Goal: Information Seeking & Learning: Learn about a topic

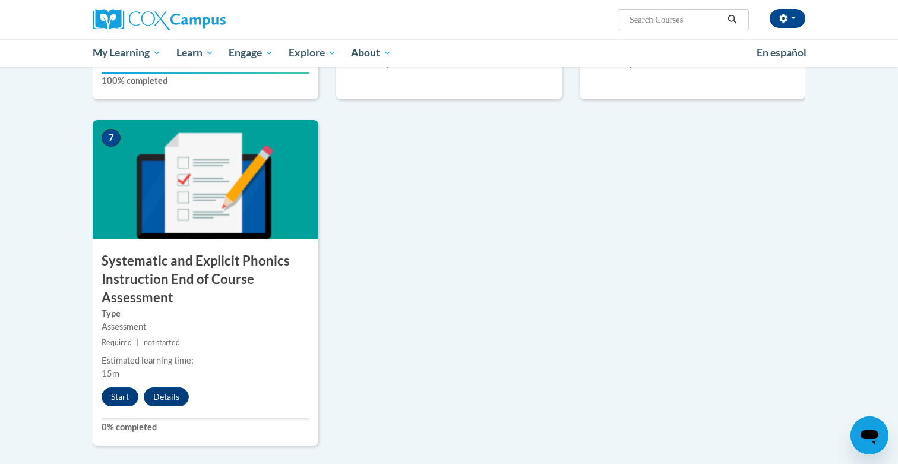
scroll to position [865, 0]
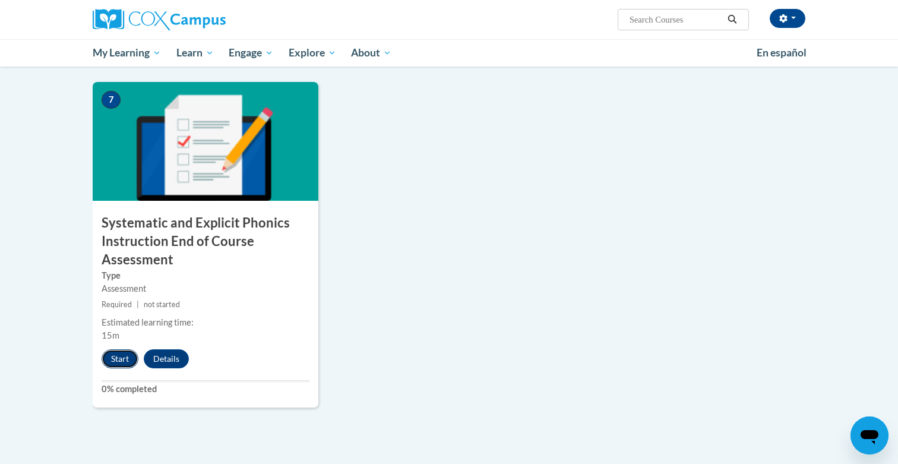
click at [122, 362] on button "Start" at bounding box center [120, 358] width 37 height 19
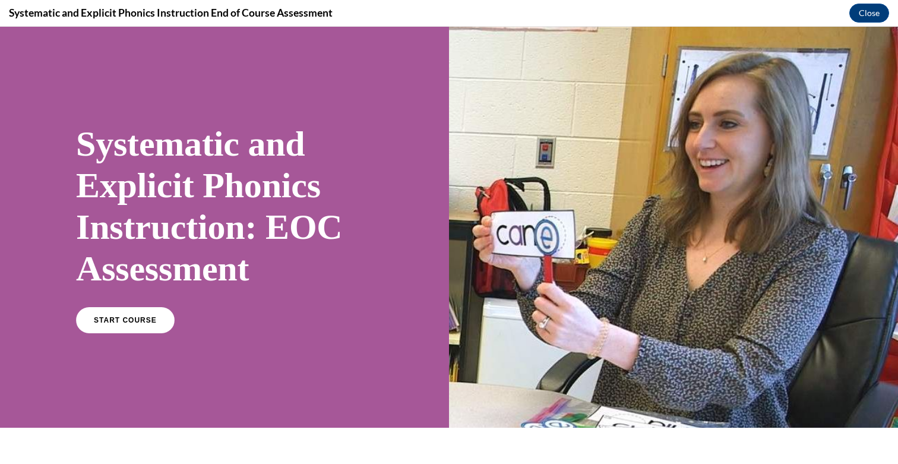
scroll to position [0, 0]
click at [128, 329] on link "START COURSE" at bounding box center [125, 319] width 103 height 27
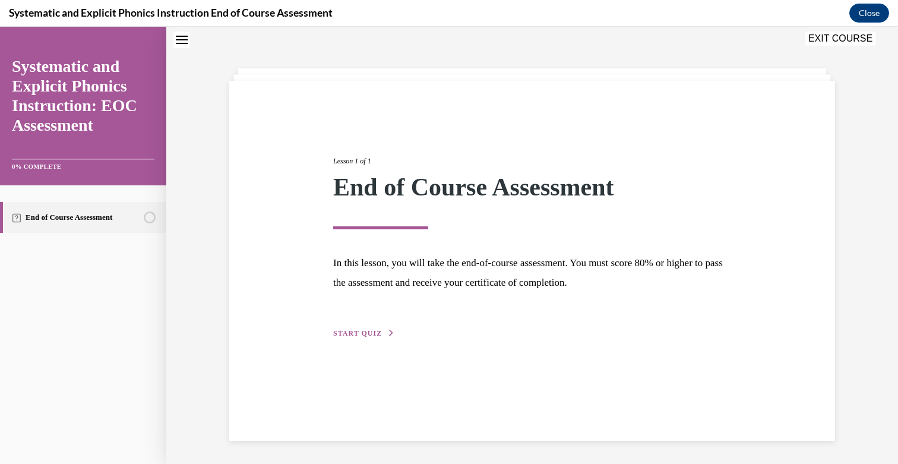
scroll to position [37, 0]
click at [346, 333] on span "START QUIZ" at bounding box center [357, 332] width 49 height 8
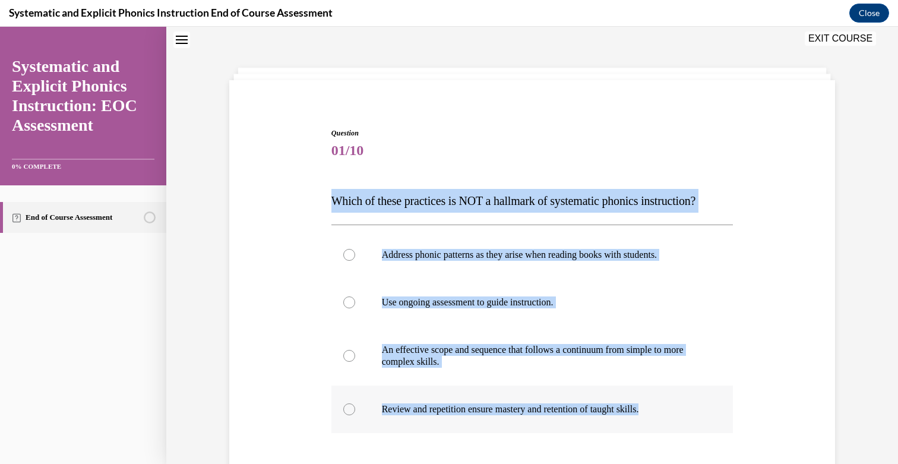
drag, startPoint x: 333, startPoint y: 203, endPoint x: 663, endPoint y: 409, distance: 389.2
click at [663, 409] on div "Question 01/10 Which of these practices is NOT a hallmark of systematic phonics…" at bounding box center [532, 354] width 402 height 452
copy div "Which of these practices is NOT a hallmark of systematic phonics instruction? A…"
click at [424, 264] on div at bounding box center [532, 255] width 402 height 48
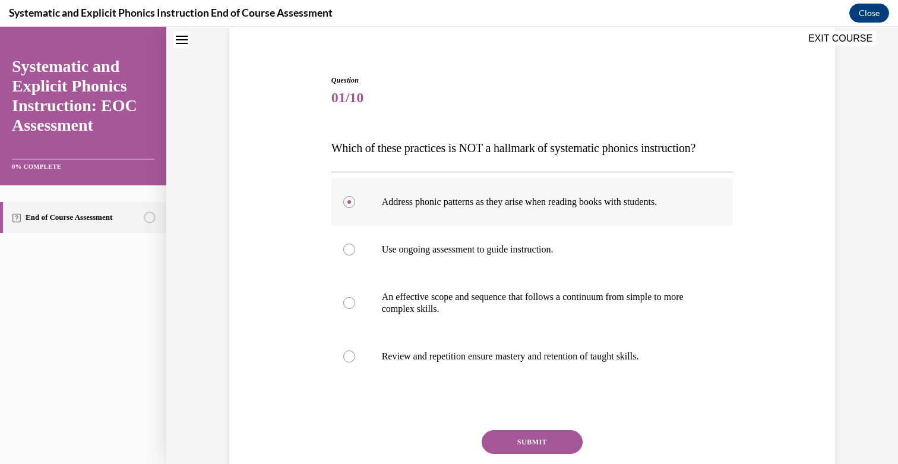
scroll to position [100, 0]
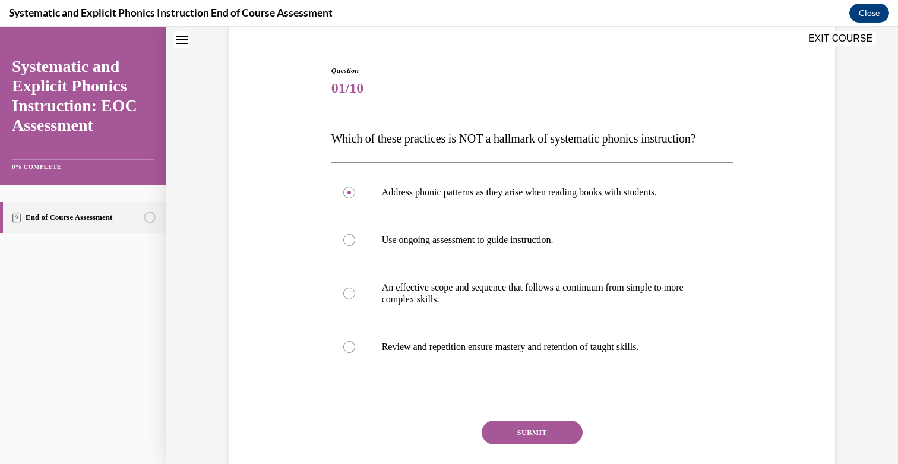
click at [524, 430] on button "SUBMIT" at bounding box center [532, 432] width 101 height 24
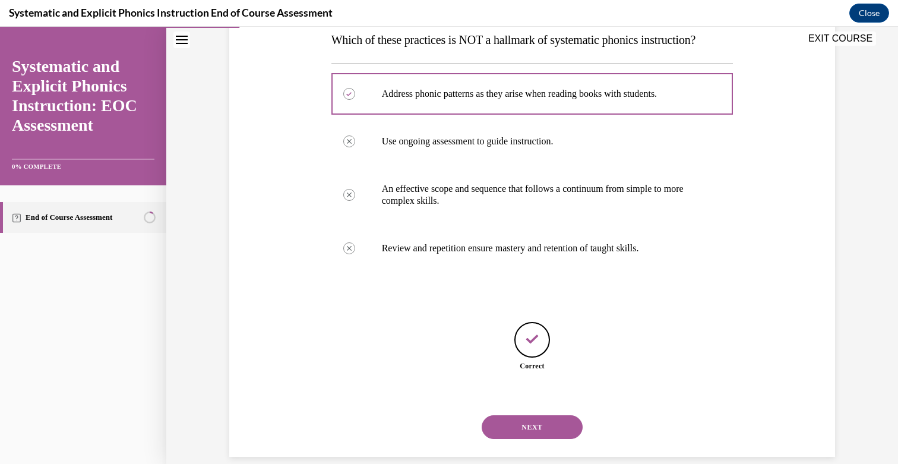
scroll to position [215, 0]
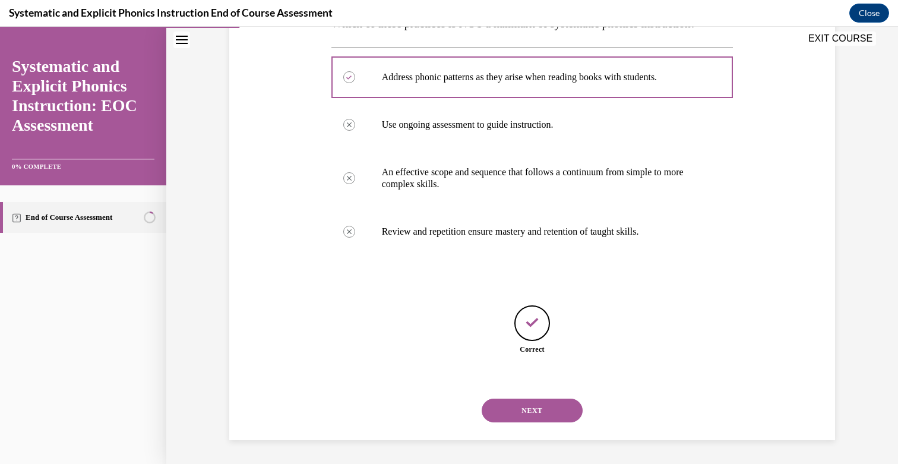
click at [540, 410] on button "NEXT" at bounding box center [532, 410] width 101 height 24
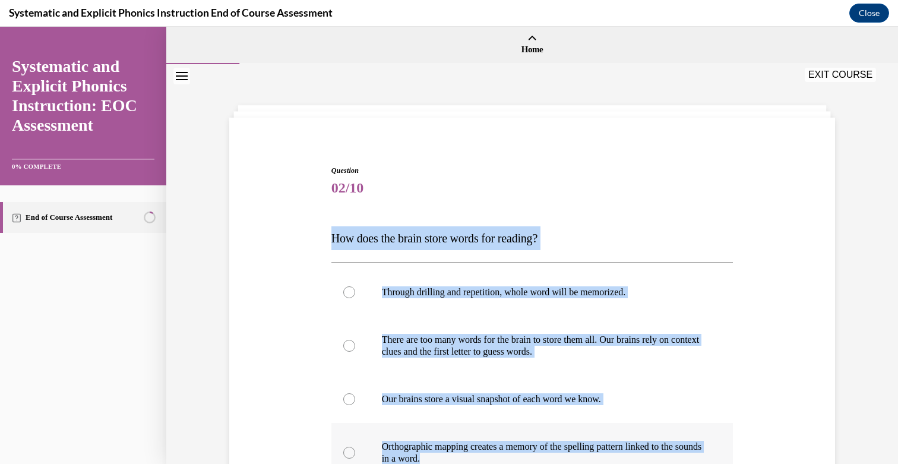
drag, startPoint x: 334, startPoint y: 239, endPoint x: 554, endPoint y: 455, distance: 308.6
click at [554, 455] on div "Question 02/10 How does the brain store words for reading? Through drilling and…" at bounding box center [532, 397] width 402 height 464
copy div "How does the brain store words for reading? Through drilling and repetition, wh…"
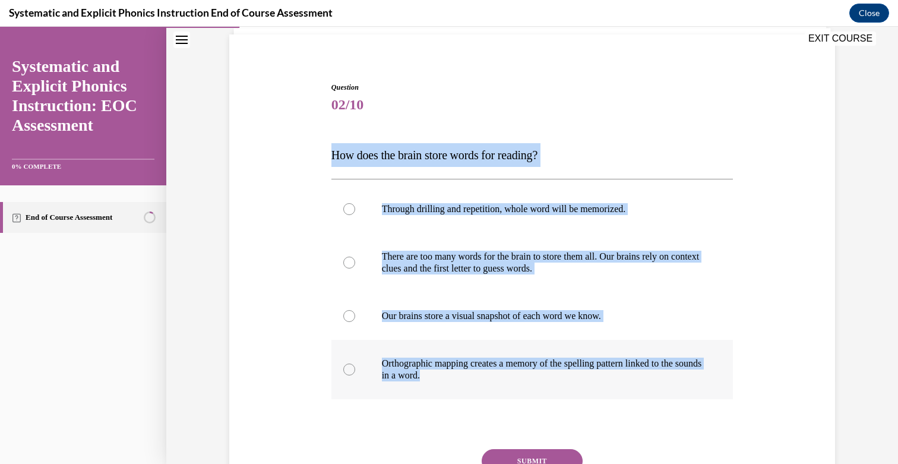
scroll to position [84, 0]
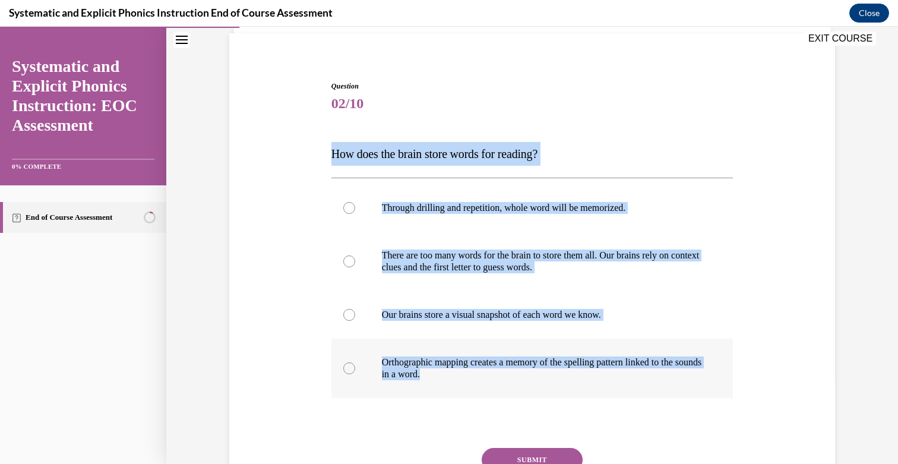
click at [429, 346] on div at bounding box center [532, 367] width 402 height 59
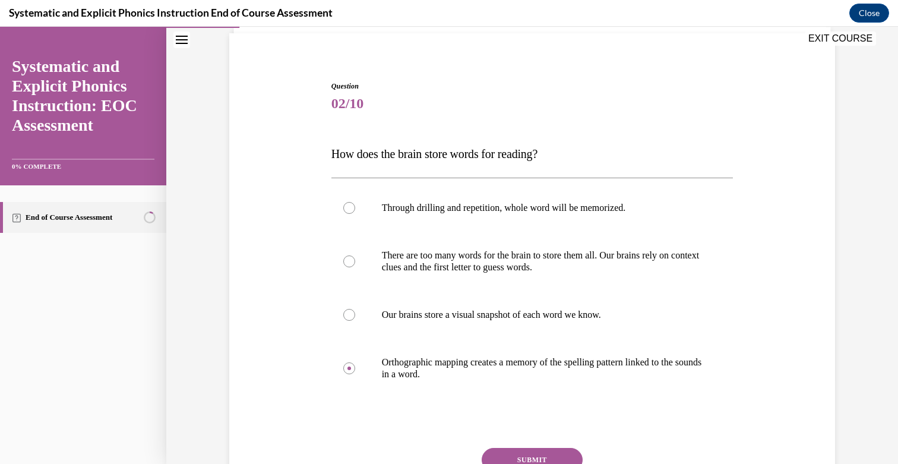
click at [525, 447] on div "Question 02/10 How does the brain store words for reading? Through drilling and…" at bounding box center [532, 313] width 402 height 464
click at [530, 455] on button "SUBMIT" at bounding box center [532, 460] width 101 height 24
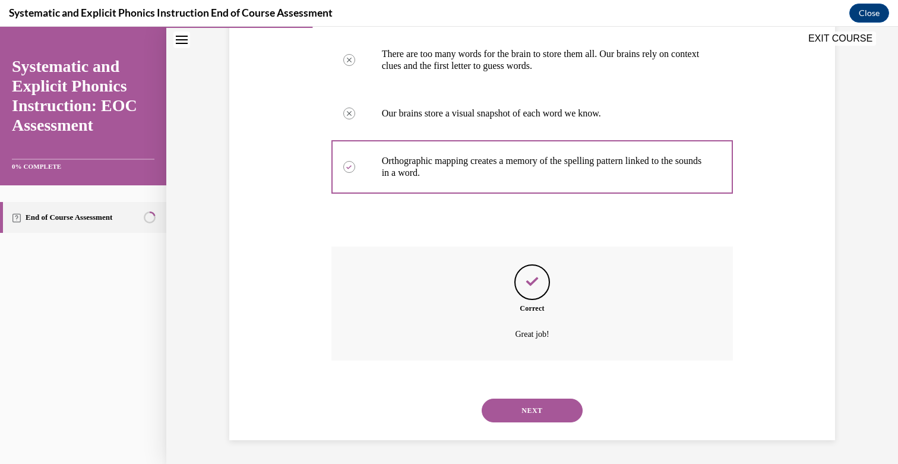
click at [542, 417] on button "NEXT" at bounding box center [532, 410] width 101 height 24
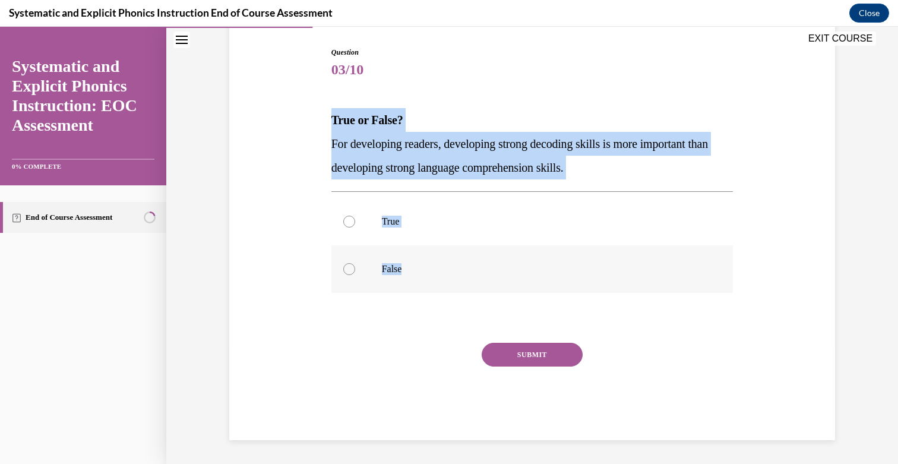
drag, startPoint x: 332, startPoint y: 123, endPoint x: 420, endPoint y: 265, distance: 166.9
click at [420, 265] on div "Question 03/10 True or False? For developing readers, developing strong decodin…" at bounding box center [532, 243] width 402 height 393
copy div "True or False? For developing readers, developing strong decoding skills is mor…"
click at [403, 233] on div at bounding box center [532, 222] width 402 height 48
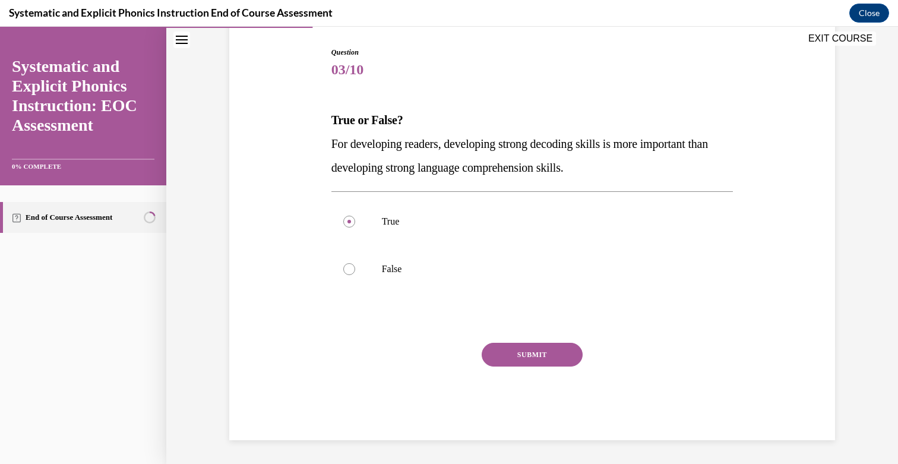
click at [549, 350] on button "SUBMIT" at bounding box center [532, 355] width 101 height 24
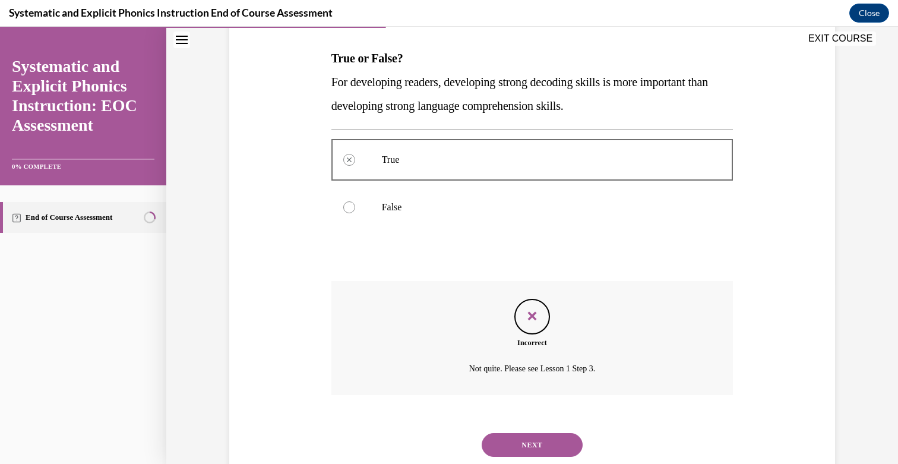
scroll to position [214, 0]
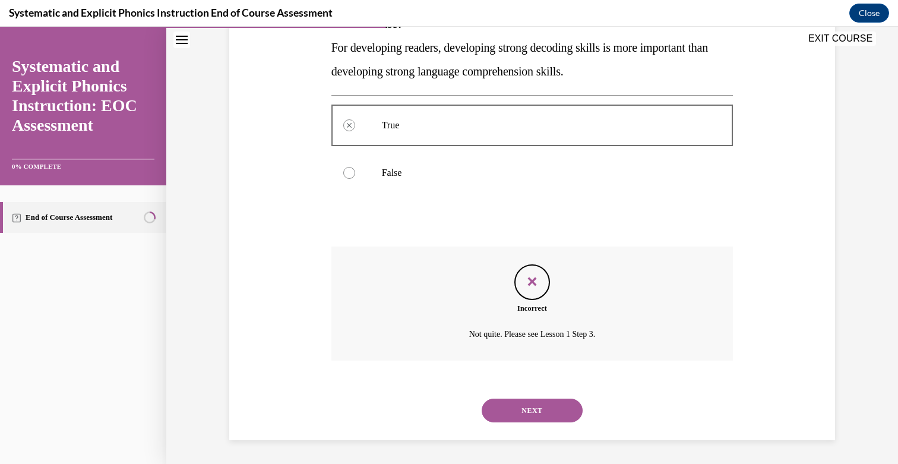
click at [515, 425] on div "NEXT" at bounding box center [532, 411] width 402 height 48
click at [517, 408] on button "NEXT" at bounding box center [532, 410] width 101 height 24
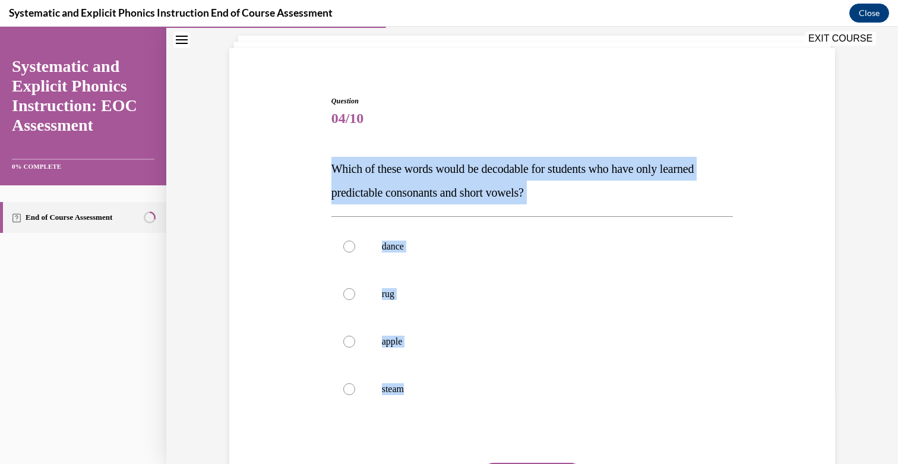
scroll to position [119, 0]
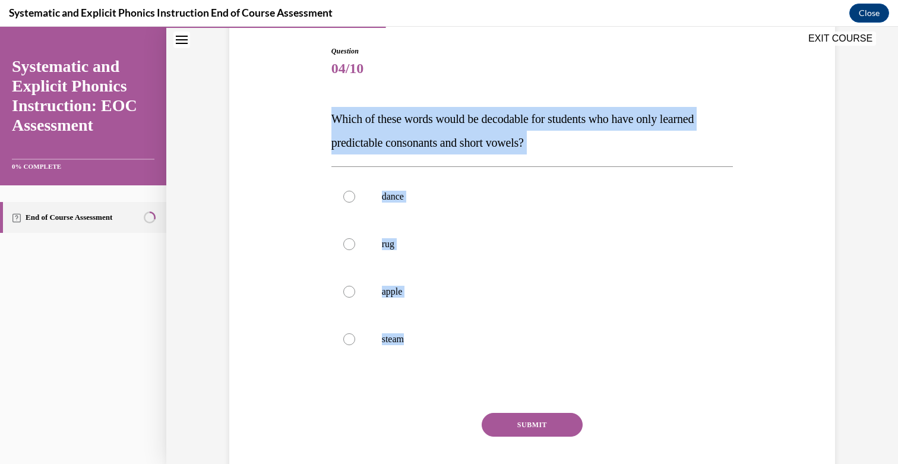
drag, startPoint x: 333, startPoint y: 235, endPoint x: 417, endPoint y: 376, distance: 165.4
click at [417, 376] on div "Question 04/10 Which of these words would be decodable for students who have on…" at bounding box center [532, 278] width 402 height 464
copy div "Which of these words would be decodable for students who have only learned pred…"
click at [407, 228] on div at bounding box center [532, 244] width 402 height 48
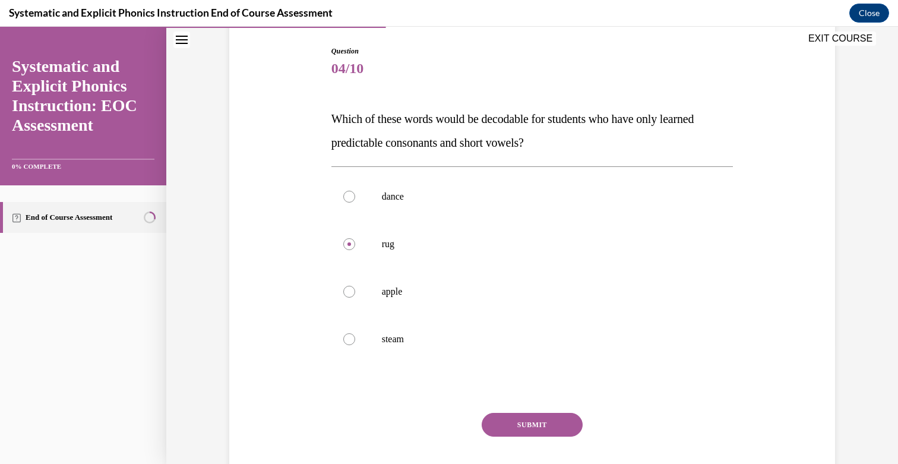
click at [544, 419] on button "SUBMIT" at bounding box center [532, 425] width 101 height 24
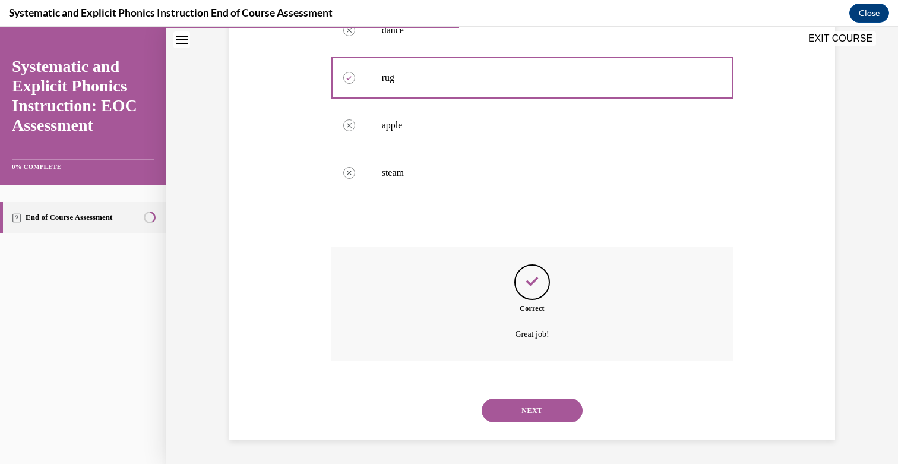
click at [545, 411] on button "NEXT" at bounding box center [532, 410] width 101 height 24
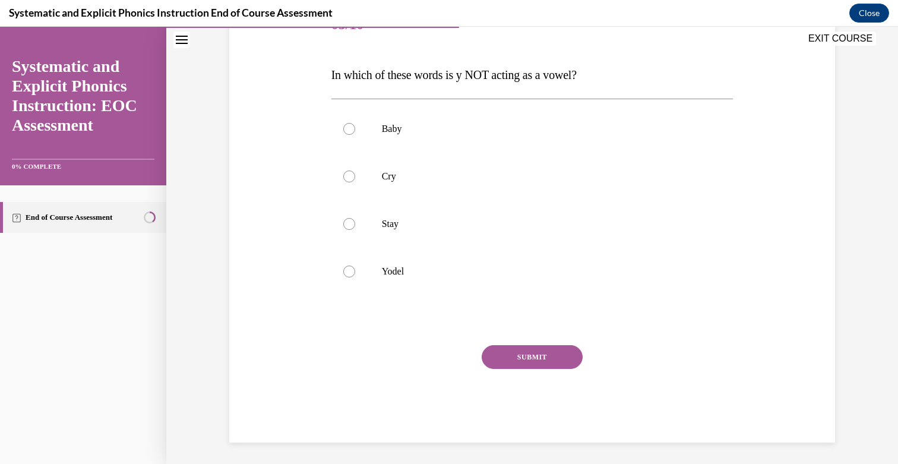
scroll to position [166, 0]
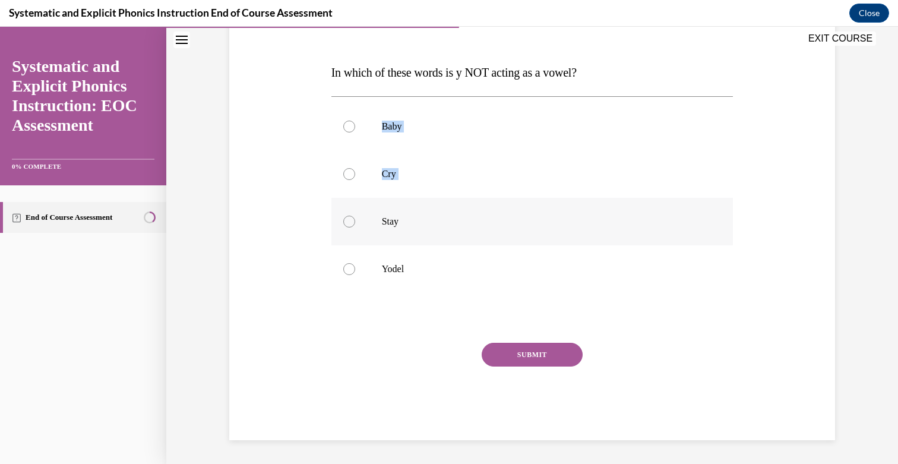
drag, startPoint x: 333, startPoint y: 107, endPoint x: 434, endPoint y: 210, distance: 144.0
click at [434, 210] on div "Question 05/10 In which of these words is y NOT acting as a vowel? Baby Cry Sta…" at bounding box center [532, 219] width 402 height 441
click at [296, 64] on div "Question 05/10 In which of these words is y NOT acting as a vowel? Baby Cry Sta…" at bounding box center [532, 202] width 612 height 476
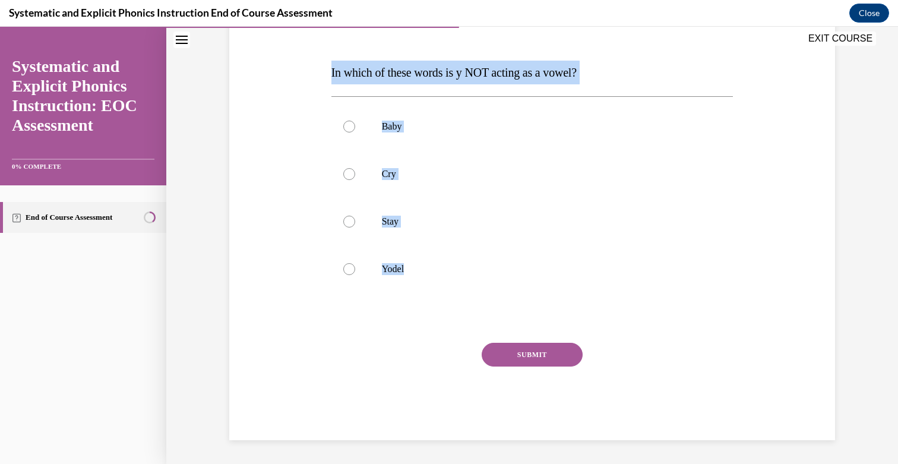
drag, startPoint x: 328, startPoint y: 72, endPoint x: 480, endPoint y: 297, distance: 271.9
click at [480, 297] on div "Question 05/10 In which of these words is y NOT acting as a vowel? Baby Cry Sta…" at bounding box center [532, 211] width 408 height 458
copy div "In which of these words is y NOT acting as a vowel? Baby Cry Stay Yodel"
click at [436, 273] on p "Yodel" at bounding box center [543, 269] width 322 height 12
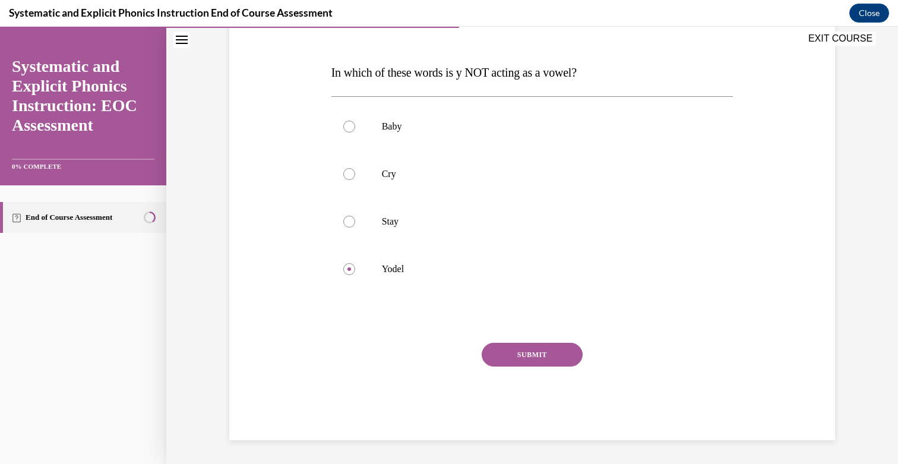
click at [525, 353] on button "SUBMIT" at bounding box center [532, 355] width 101 height 24
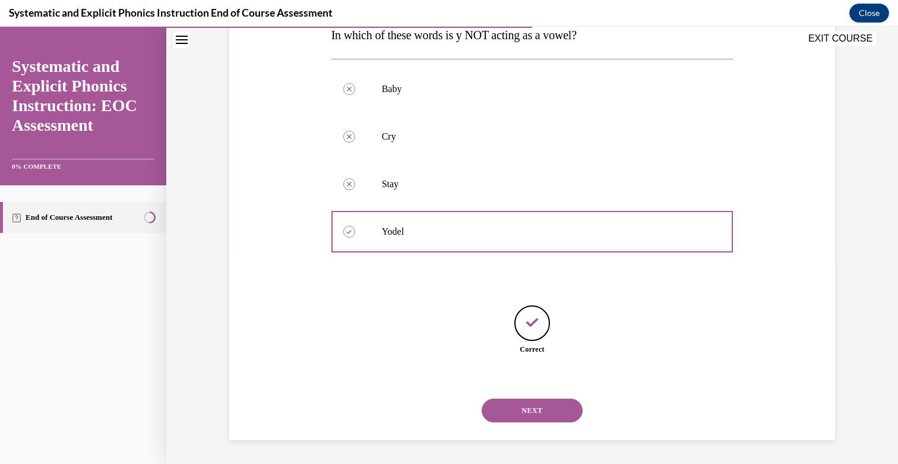
click at [535, 406] on button "NEXT" at bounding box center [532, 410] width 101 height 24
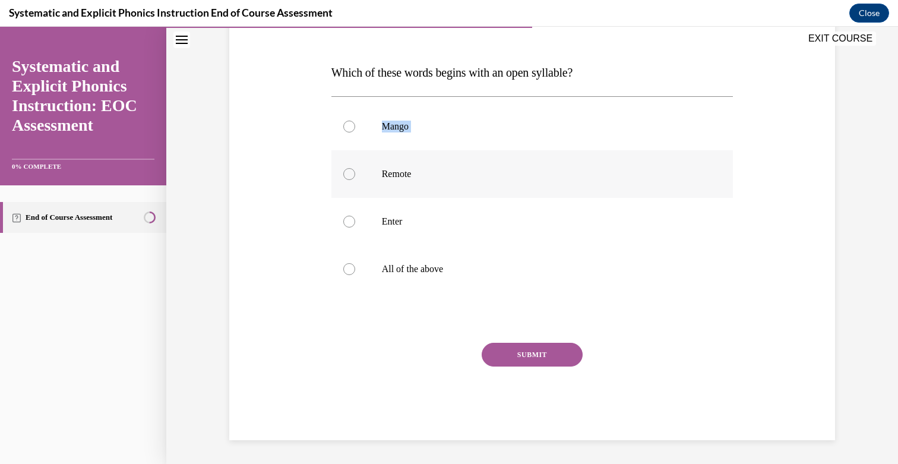
drag, startPoint x: 333, startPoint y: 106, endPoint x: 446, endPoint y: 191, distance: 142.0
click at [446, 191] on div "Question 06/10 Which of these words begins with an open syllable? Mango Remote …" at bounding box center [532, 219] width 402 height 441
click at [331, 78] on span "Which of these words begins with an open syllable?" at bounding box center [452, 72] width 242 height 13
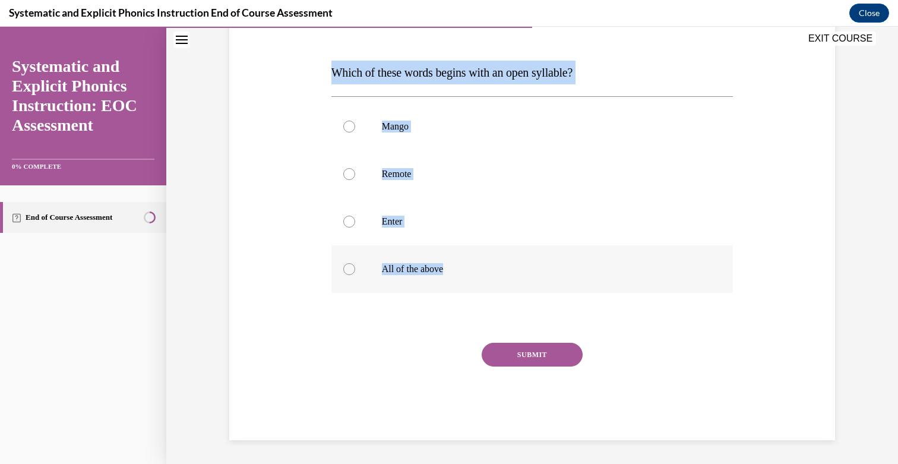
drag, startPoint x: 333, startPoint y: 68, endPoint x: 472, endPoint y: 273, distance: 247.5
click at [472, 273] on div "Question 06/10 Which of these words begins with an open syllable? Mango Remote …" at bounding box center [532, 219] width 402 height 441
copy div "Which of these words begins with an open syllable? Mango Remote Enter All of th…"
click at [406, 175] on p "Remote" at bounding box center [543, 174] width 322 height 12
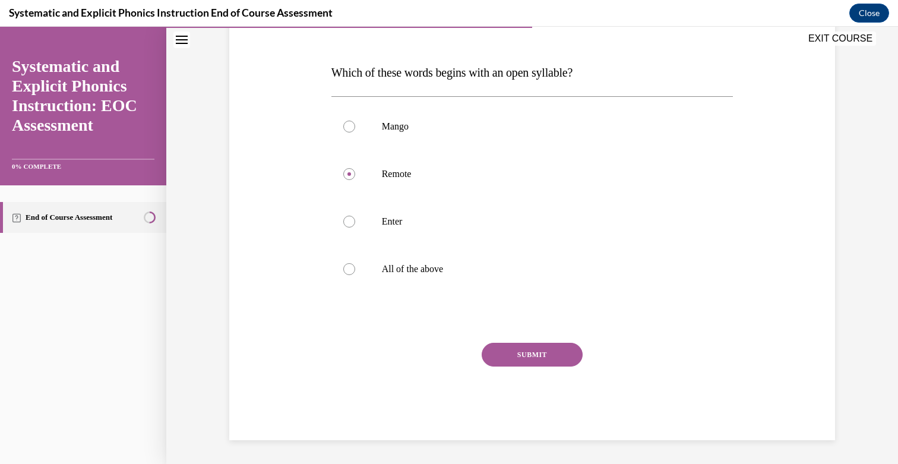
click at [526, 349] on button "SUBMIT" at bounding box center [532, 355] width 101 height 24
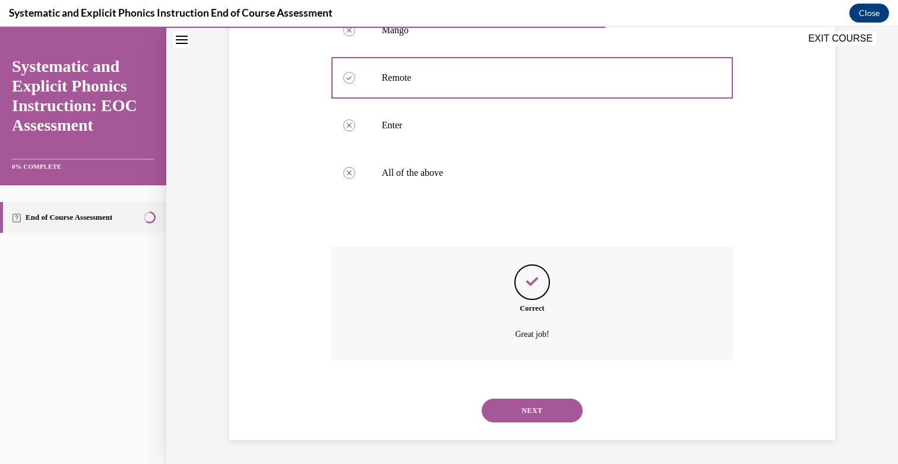
click at [538, 400] on button "NEXT" at bounding box center [532, 410] width 101 height 24
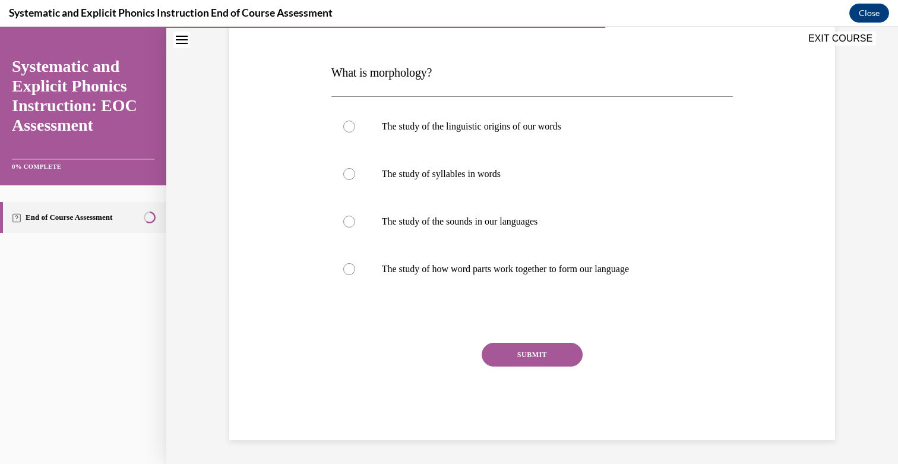
scroll to position [132, 0]
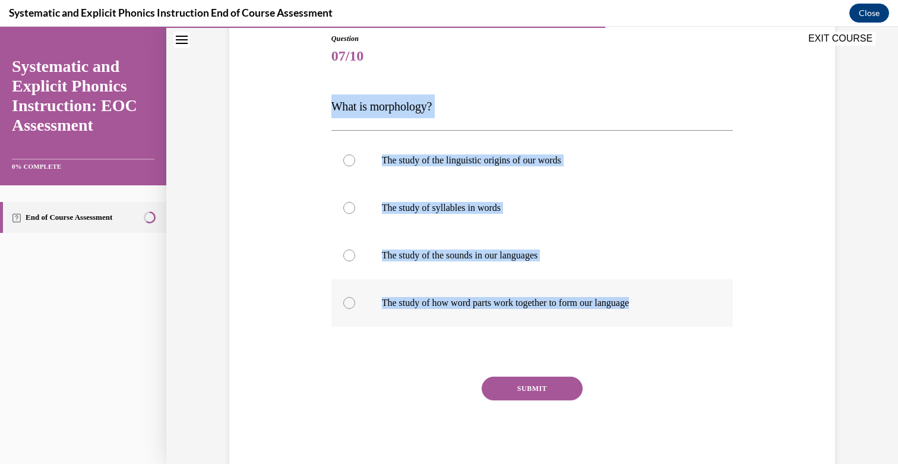
drag, startPoint x: 333, startPoint y: 107, endPoint x: 654, endPoint y: 307, distance: 377.6
click at [654, 307] on div "Question 07/10 What is morphology? The study of the linguistic origins of our w…" at bounding box center [532, 253] width 402 height 441
copy div "What is morphology? The study of the linguistic origins of our words The study …"
click at [438, 281] on div at bounding box center [532, 303] width 402 height 48
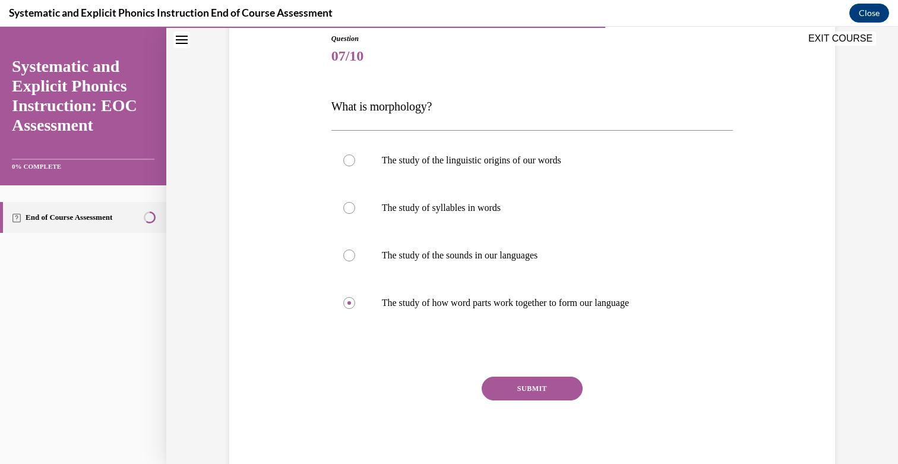
click at [521, 381] on button "SUBMIT" at bounding box center [532, 388] width 101 height 24
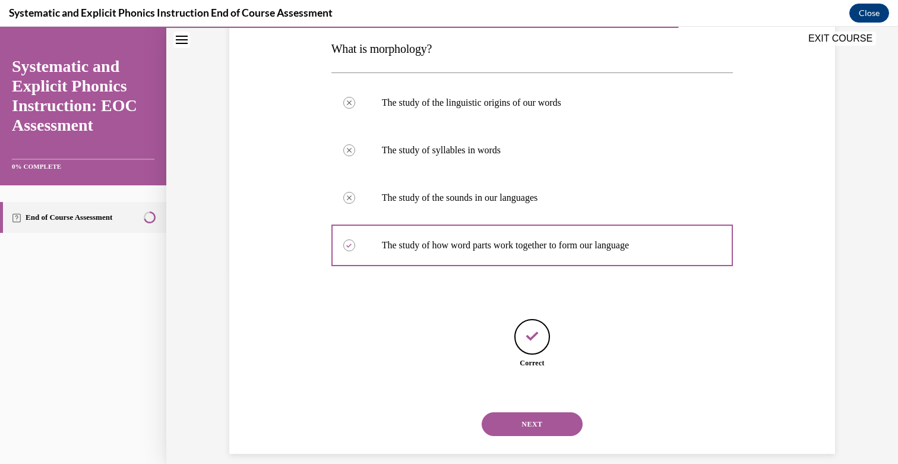
scroll to position [203, 0]
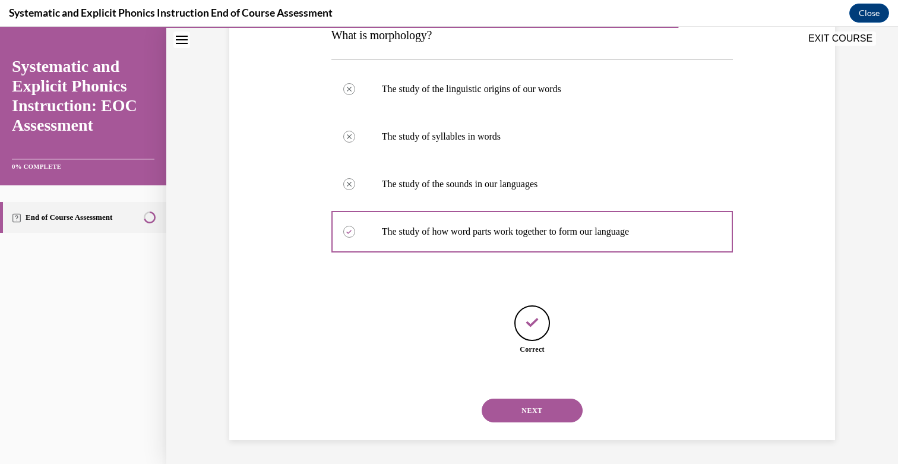
click at [524, 403] on button "NEXT" at bounding box center [532, 410] width 101 height 24
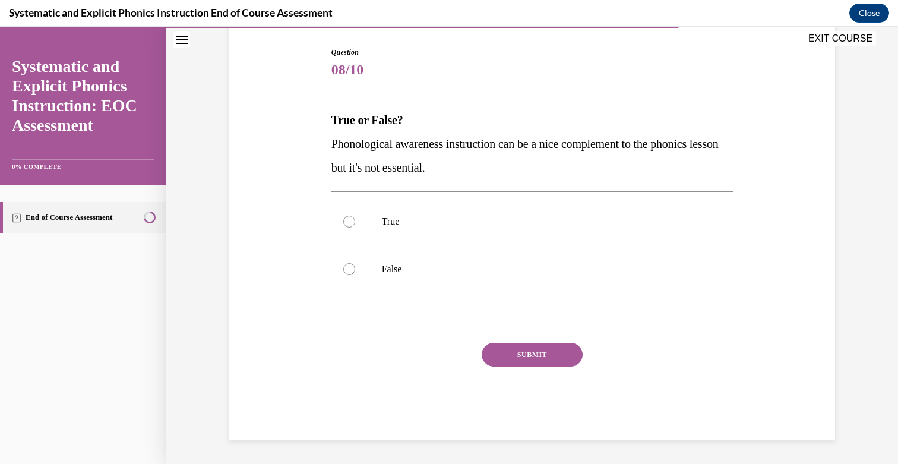
scroll to position [118, 0]
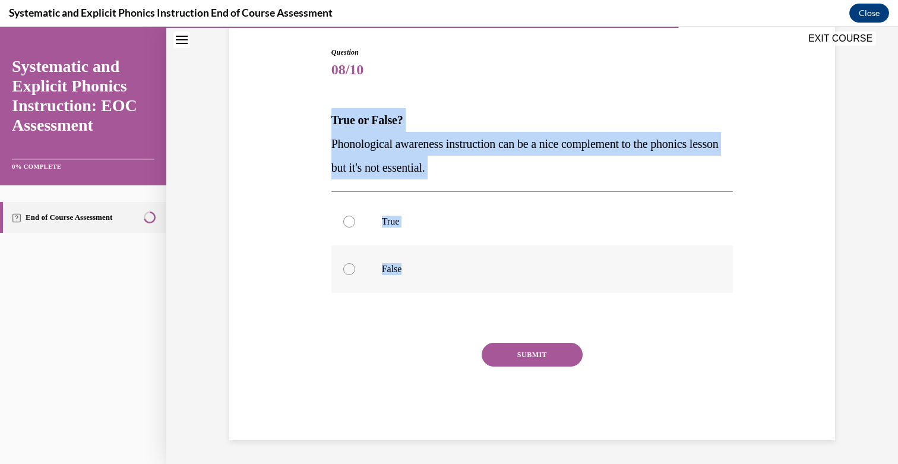
drag, startPoint x: 332, startPoint y: 121, endPoint x: 446, endPoint y: 270, distance: 187.6
click at [446, 270] on div "Question 08/10 True or False? Phonological awareness instruction can be a nice …" at bounding box center [532, 243] width 402 height 393
copy div "True or False? Phonological awareness instruction can be a nice complement to t…"
click at [412, 259] on div at bounding box center [532, 269] width 402 height 48
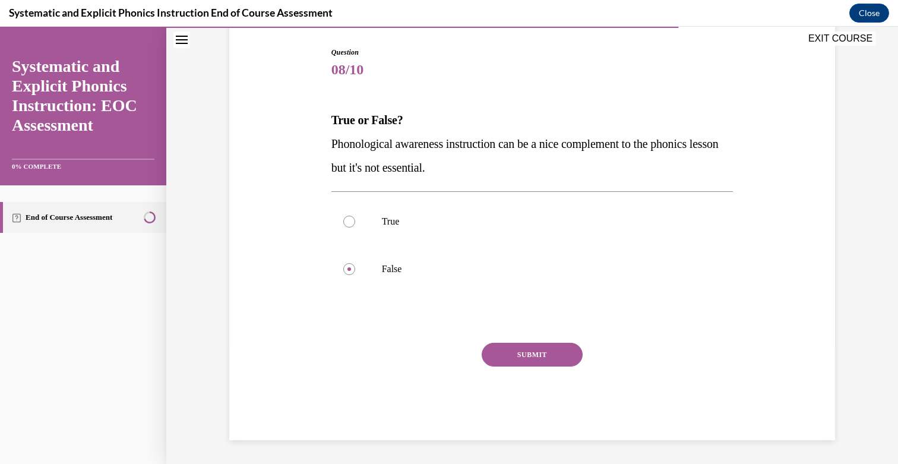
click at [533, 353] on button "SUBMIT" at bounding box center [532, 355] width 101 height 24
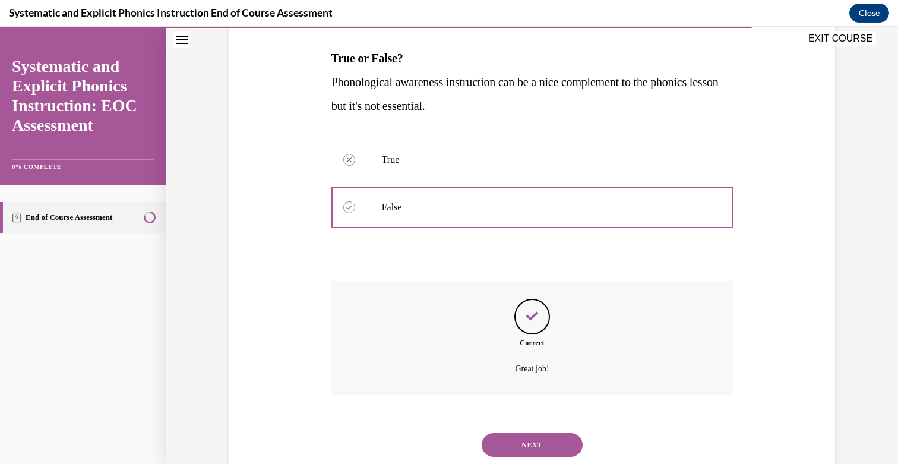
scroll to position [214, 0]
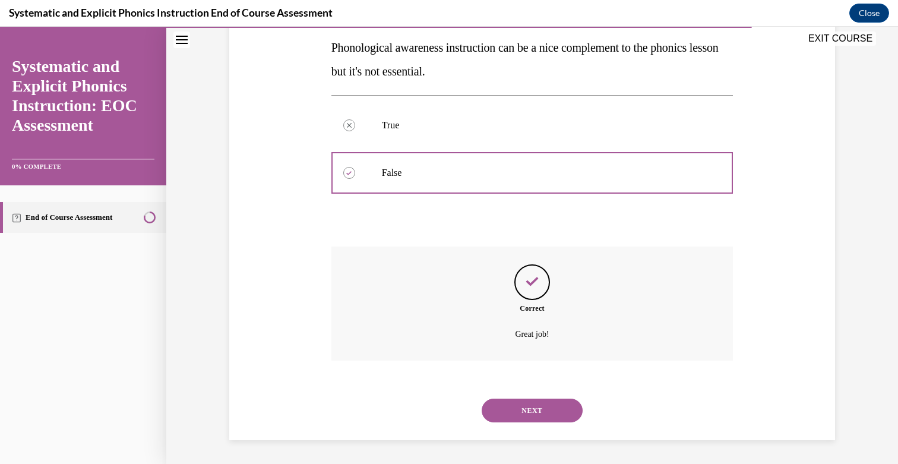
click at [521, 398] on button "NEXT" at bounding box center [532, 410] width 101 height 24
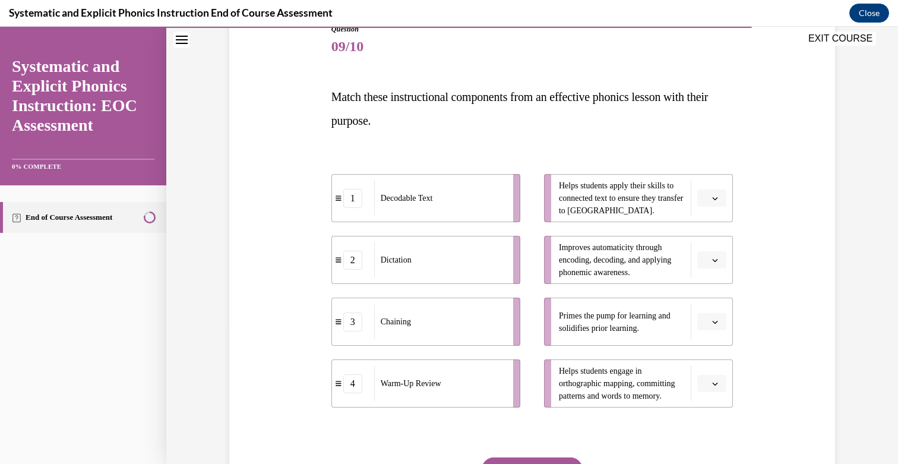
scroll to position [125, 0]
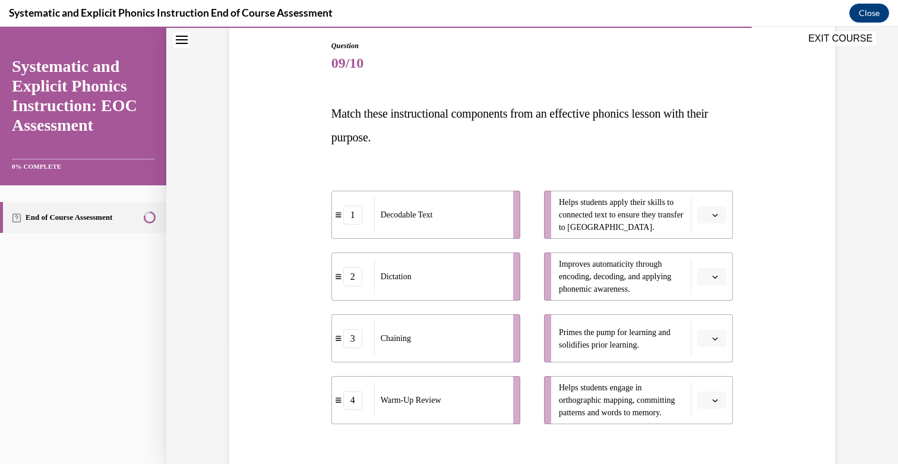
click at [708, 217] on button "button" at bounding box center [711, 215] width 29 height 18
click at [710, 267] on div "1" at bounding box center [710, 265] width 30 height 24
click at [712, 401] on icon "button" at bounding box center [715, 400] width 6 height 6
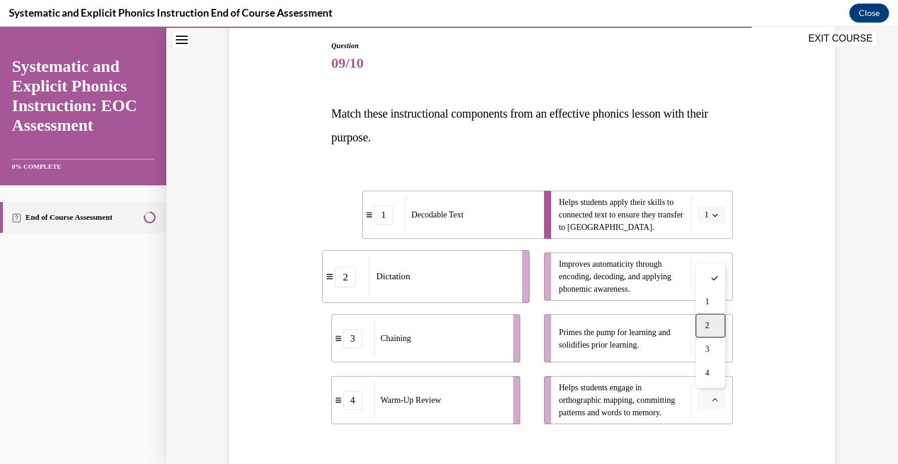
click at [713, 320] on div "2" at bounding box center [710, 326] width 30 height 24
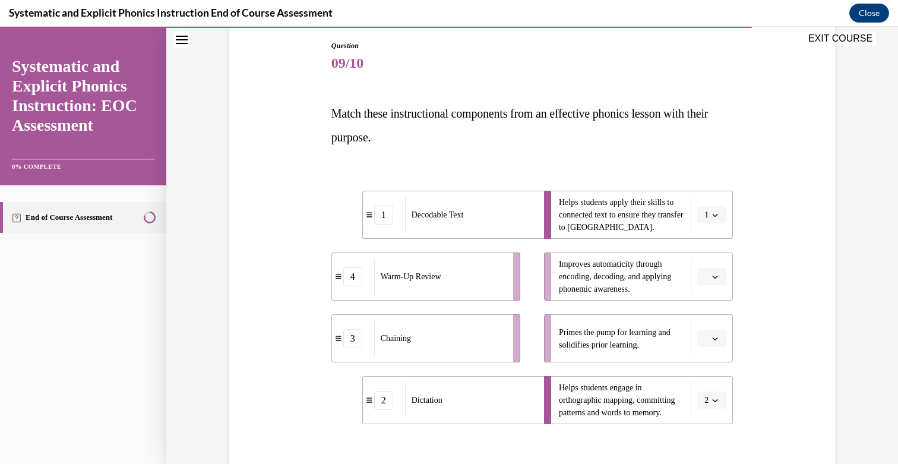
click at [705, 274] on span "Please select an option" at bounding box center [706, 277] width 4 height 12
click at [706, 374] on span "3" at bounding box center [707, 374] width 4 height 10
click at [711, 333] on button "button" at bounding box center [711, 339] width 29 height 18
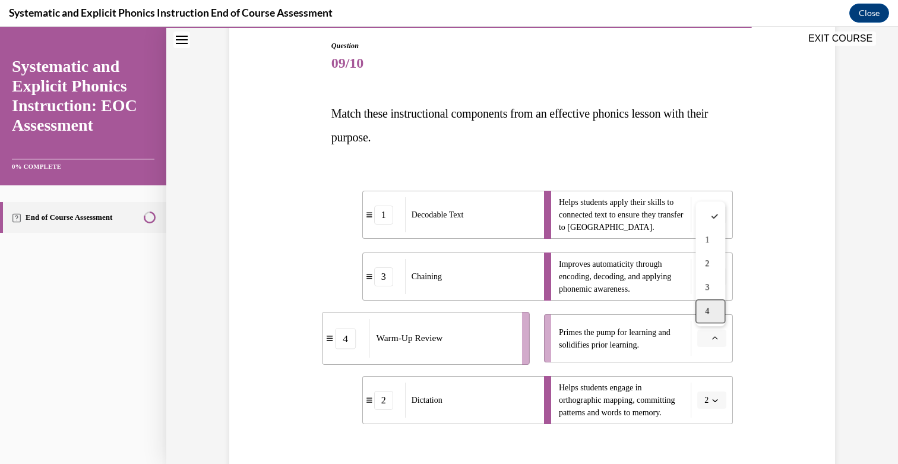
click at [707, 315] on span "4" at bounding box center [707, 311] width 4 height 10
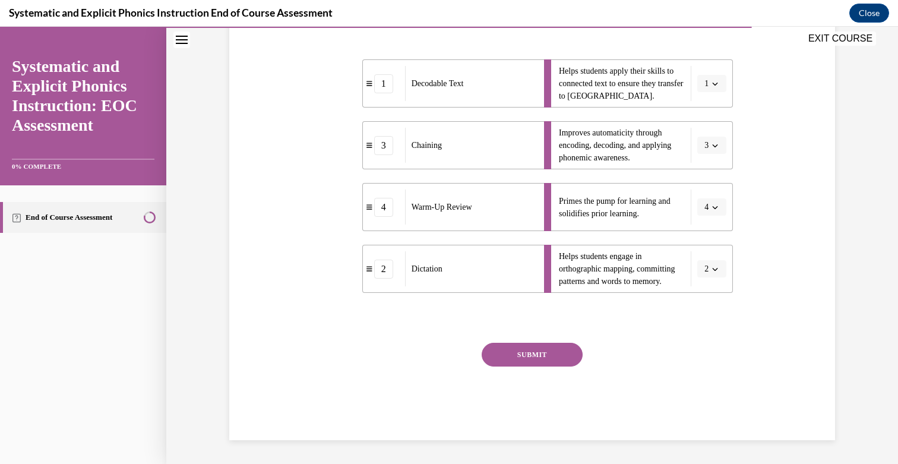
click at [540, 350] on button "SUBMIT" at bounding box center [532, 355] width 101 height 24
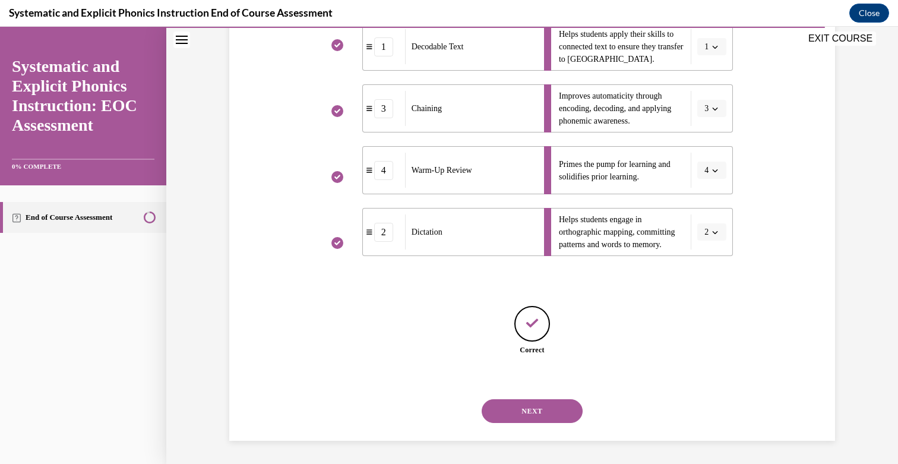
scroll to position [293, 0]
click at [530, 409] on button "NEXT" at bounding box center [532, 410] width 101 height 24
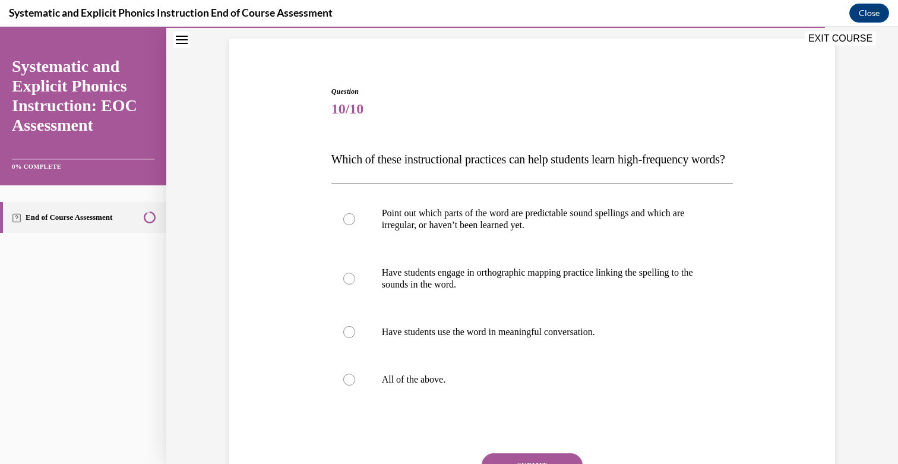
scroll to position [104, 0]
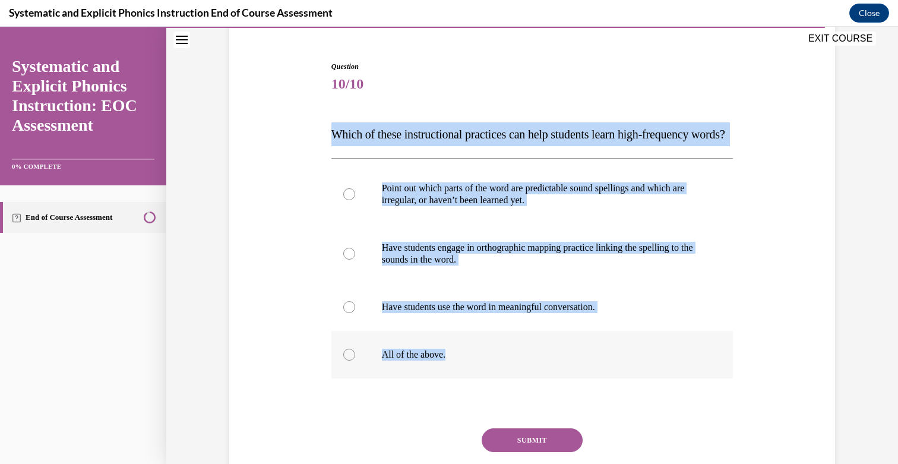
drag, startPoint x: 331, startPoint y: 131, endPoint x: 464, endPoint y: 380, distance: 282.1
click at [464, 380] on div "Question 10/10 Which of these instructional practices can help students learn h…" at bounding box center [532, 293] width 402 height 464
copy div "Which of these instructional practices can help students learn high-frequency w…"
click at [435, 360] on p "All of the above." at bounding box center [543, 355] width 322 height 12
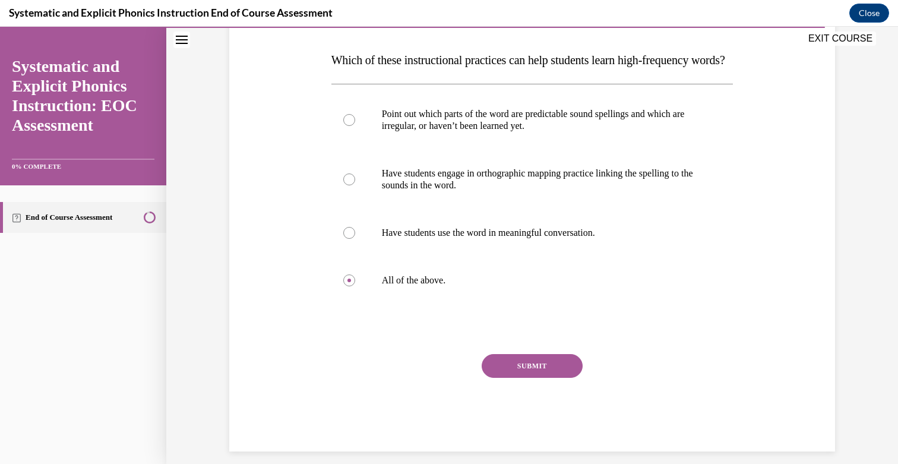
click at [553, 378] on button "SUBMIT" at bounding box center [532, 366] width 101 height 24
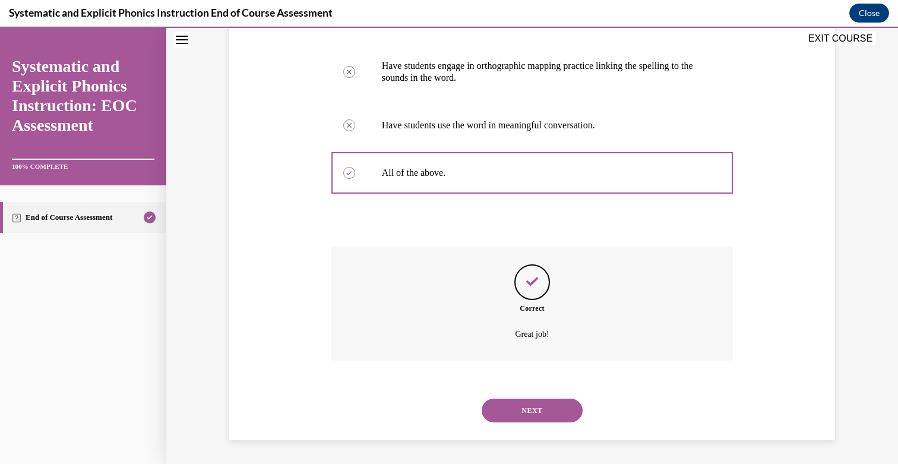
scroll to position [309, 0]
click at [542, 413] on button "NEXT" at bounding box center [532, 410] width 101 height 24
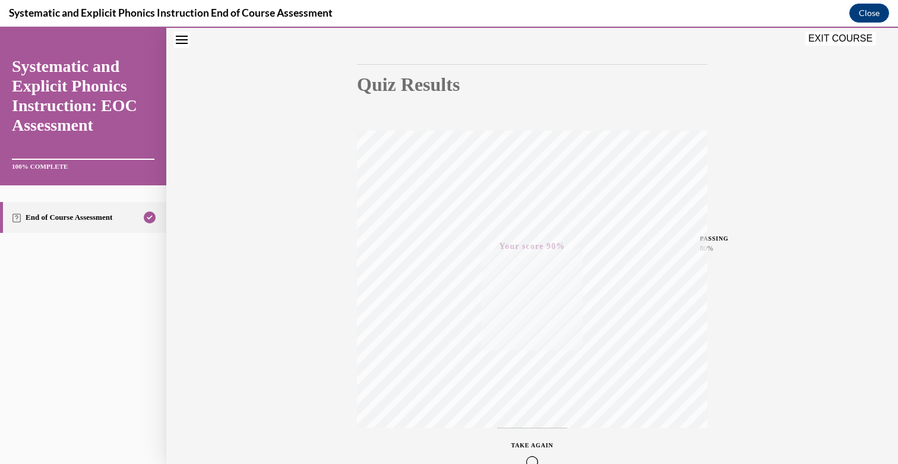
scroll to position [172, 0]
click at [828, 44] on button "EXIT COURSE" at bounding box center [840, 38] width 71 height 14
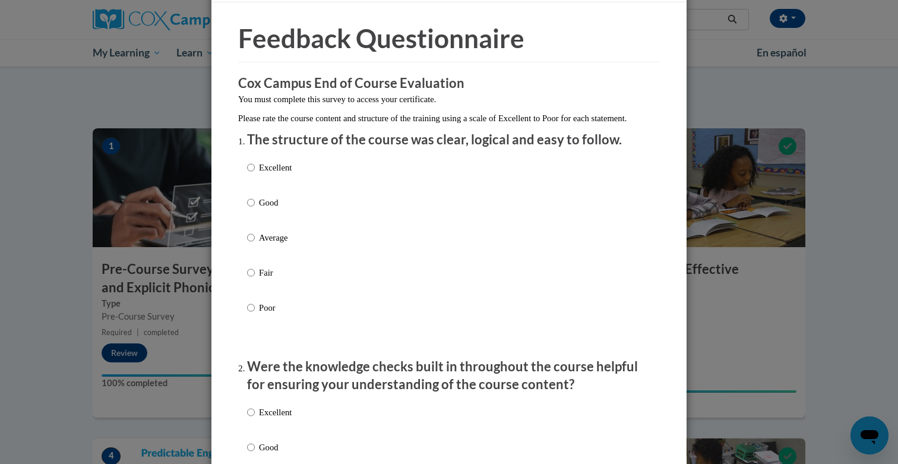
scroll to position [45, 0]
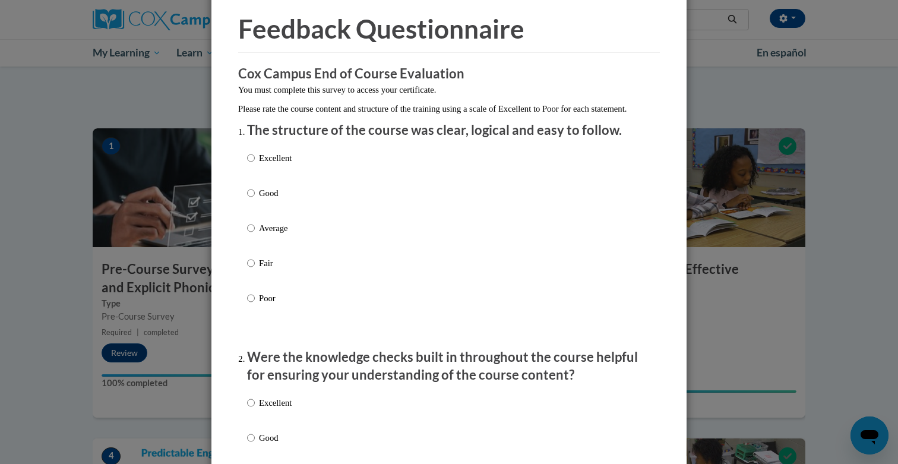
click at [261, 164] on p "Excellent" at bounding box center [275, 157] width 33 height 13
click at [255, 164] on input "Excellent" at bounding box center [251, 157] width 8 height 13
radio input "true"
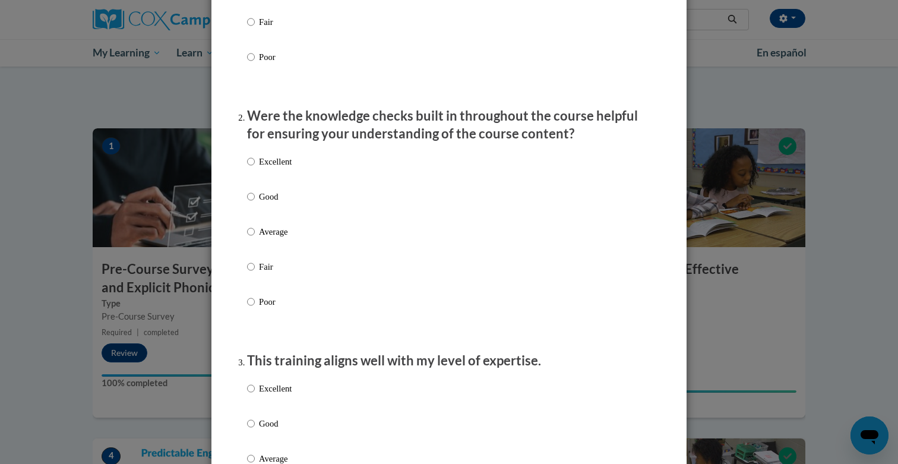
click at [266, 168] on p "Excellent" at bounding box center [275, 161] width 33 height 13
click at [255, 168] on input "Excellent" at bounding box center [251, 161] width 8 height 13
radio input "true"
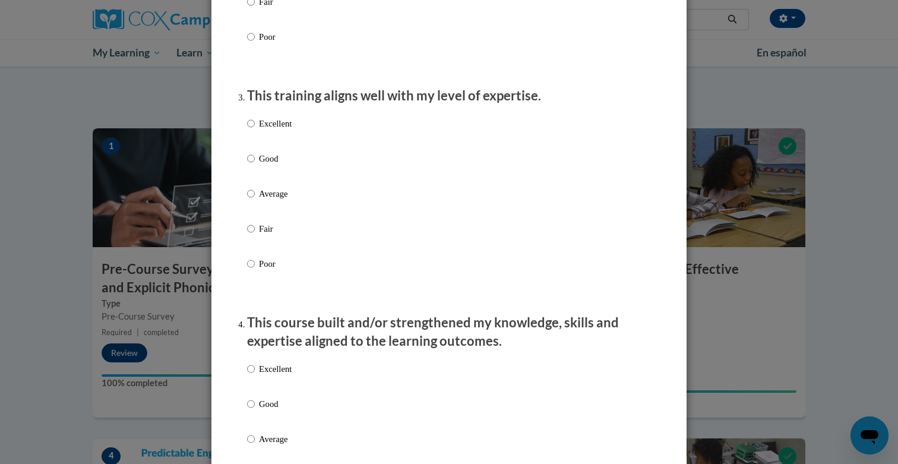
click at [278, 130] on p "Excellent" at bounding box center [275, 123] width 33 height 13
click at [255, 130] on input "Excellent" at bounding box center [251, 123] width 8 height 13
radio input "true"
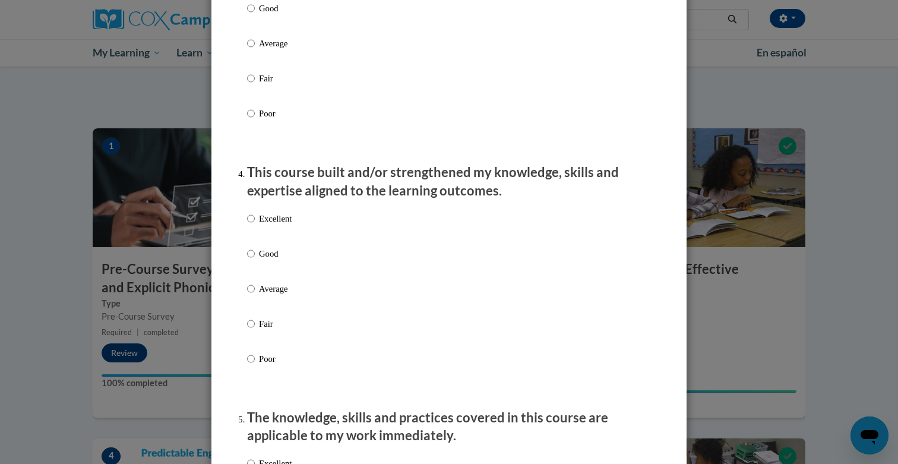
click at [271, 223] on div "Excellent Good Average Fair Poor" at bounding box center [269, 298] width 45 height 184
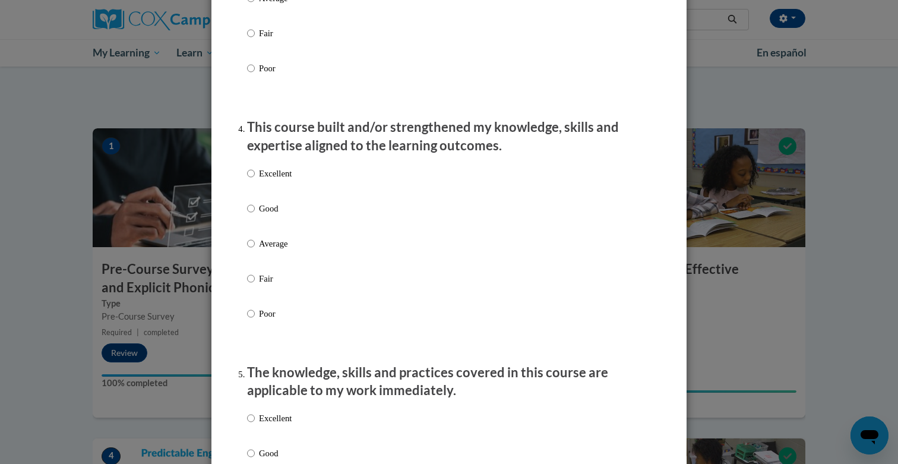
click at [281, 180] on p "Excellent" at bounding box center [275, 173] width 33 height 13
click at [255, 180] on input "Excellent" at bounding box center [251, 173] width 8 height 13
radio input "true"
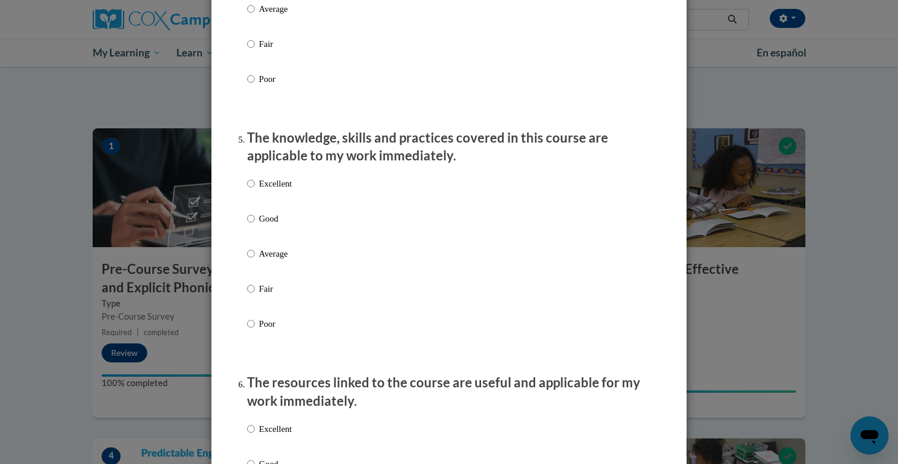
click at [278, 190] on p "Excellent" at bounding box center [275, 183] width 33 height 13
click at [255, 190] on input "Excellent" at bounding box center [251, 183] width 8 height 13
radio input "true"
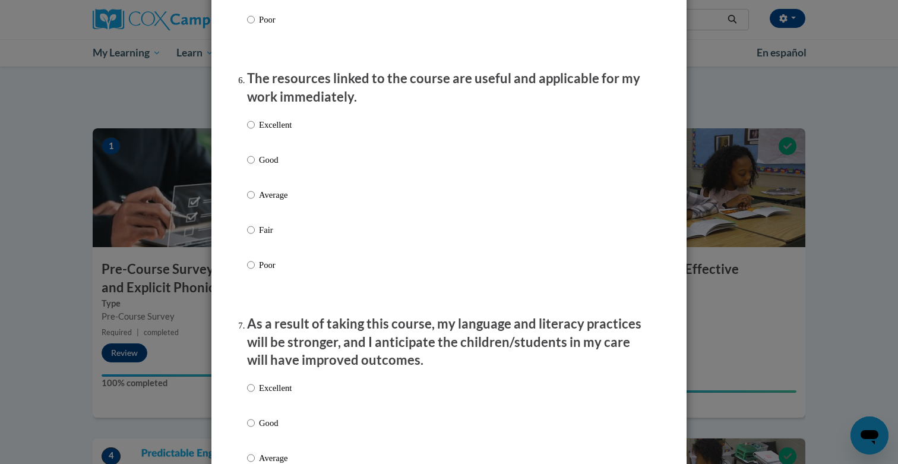
click at [280, 131] on p "Excellent" at bounding box center [275, 124] width 33 height 13
click at [255, 131] on input "Excellent" at bounding box center [251, 124] width 8 height 13
radio input "true"
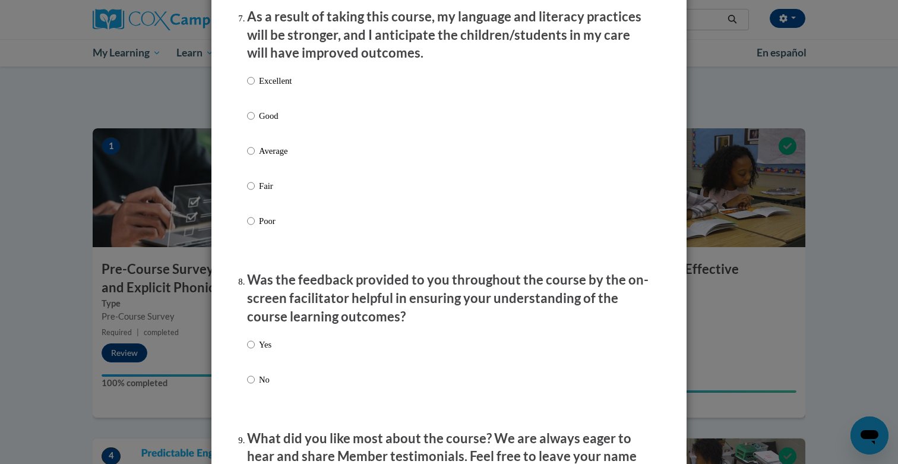
click at [286, 87] on p "Excellent" at bounding box center [275, 80] width 33 height 13
click at [255, 87] on input "Excellent" at bounding box center [251, 80] width 8 height 13
radio input "true"
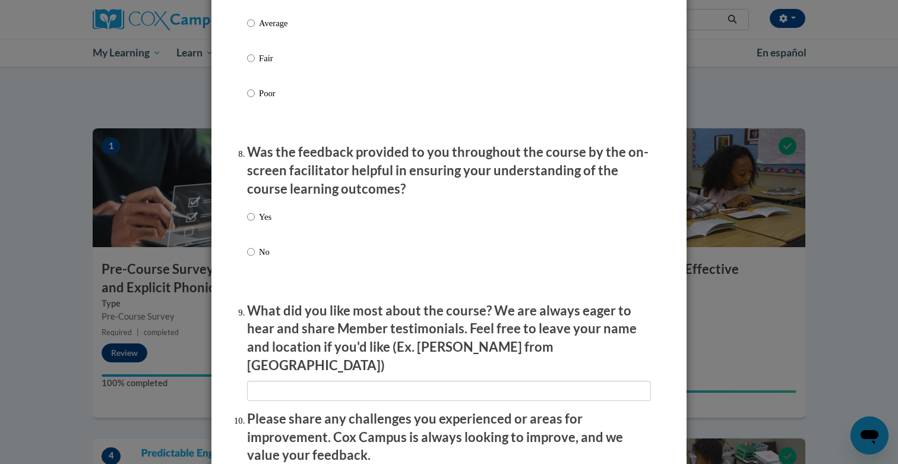
scroll to position [1771, 0]
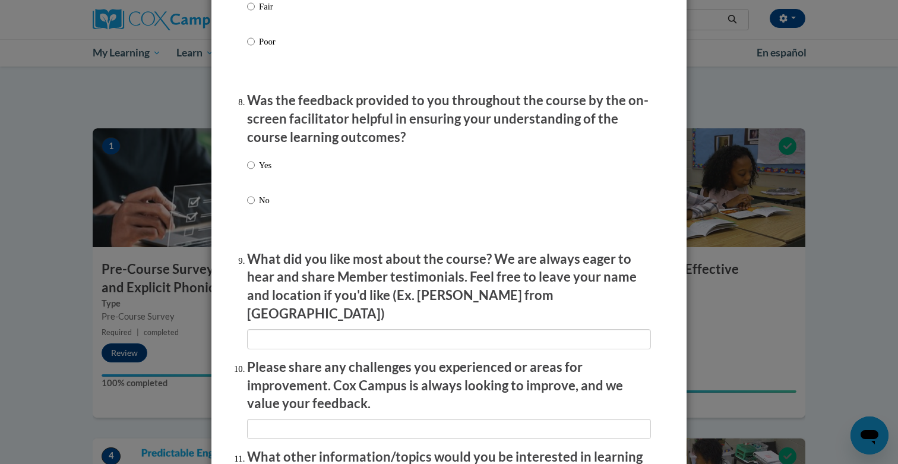
click at [262, 168] on div "Yes No" at bounding box center [259, 192] width 24 height 79
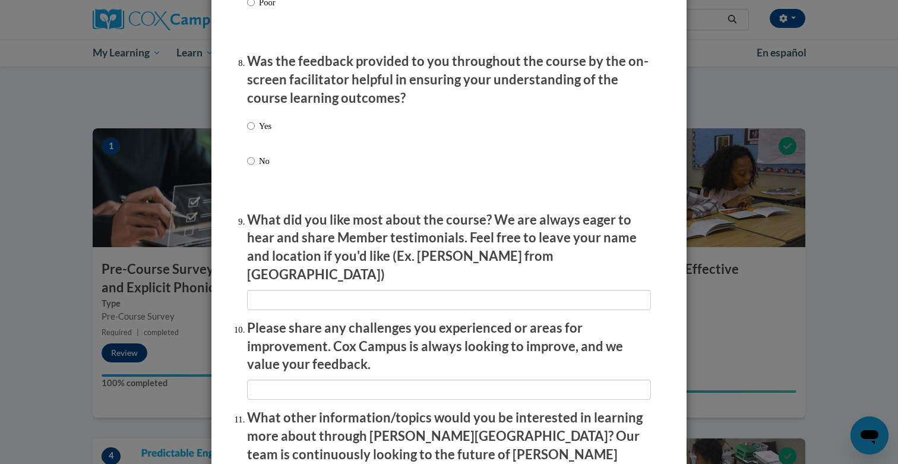
scroll to position [1820, 0]
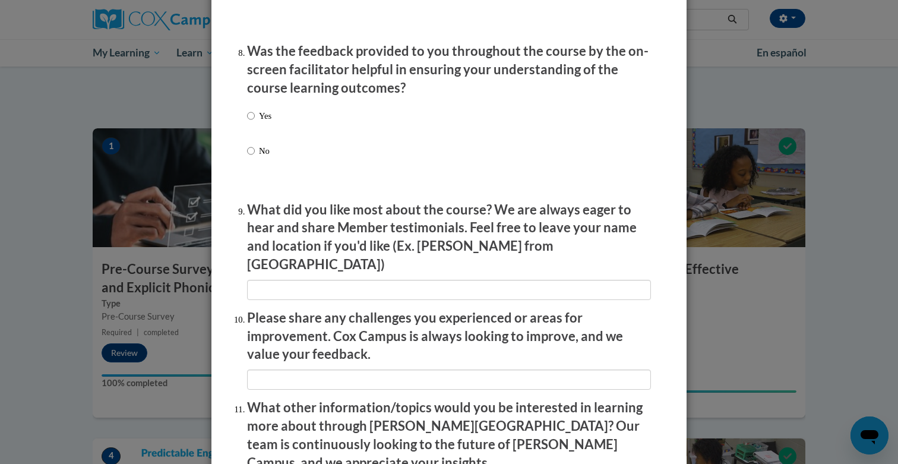
click at [255, 124] on label "Yes" at bounding box center [259, 125] width 24 height 32
click at [255, 122] on input "Yes" at bounding box center [251, 115] width 8 height 13
radio input "true"
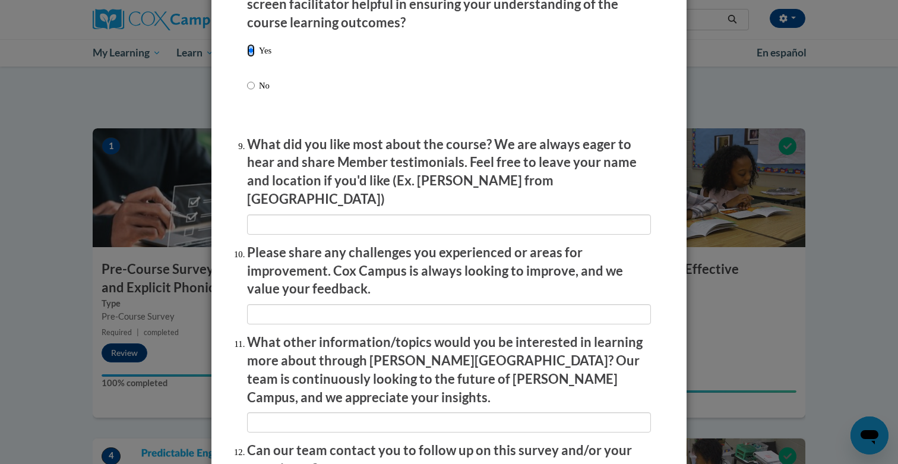
scroll to position [2006, 0]
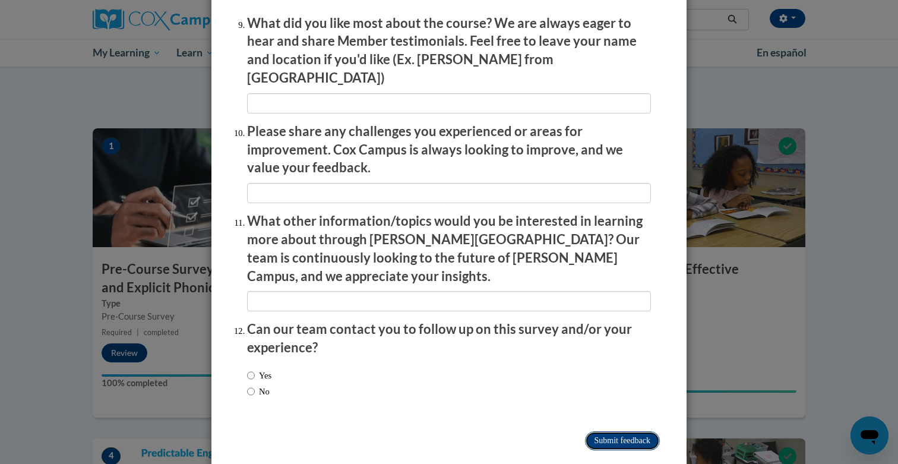
click at [590, 431] on input "Submit feedback" at bounding box center [622, 440] width 75 height 19
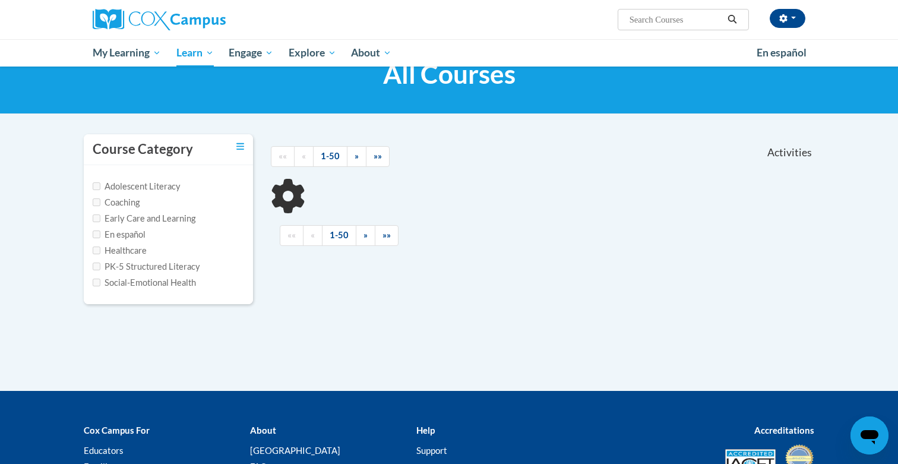
scroll to position [54, 0]
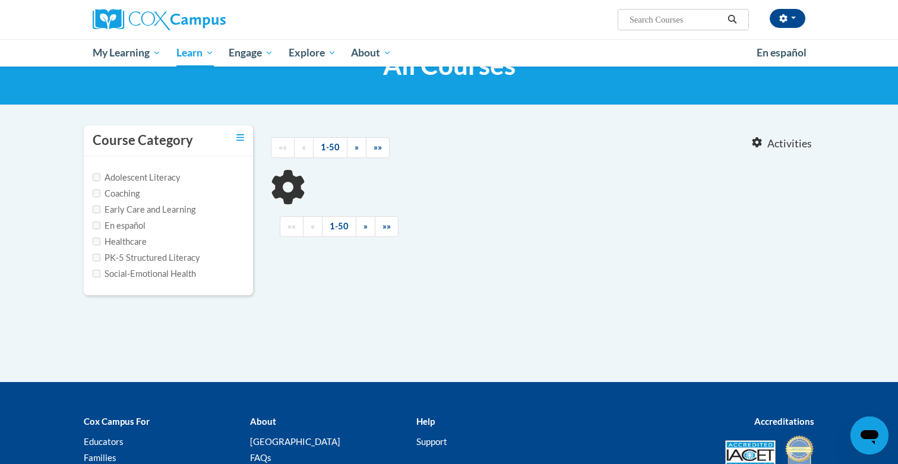
type input "trauma"
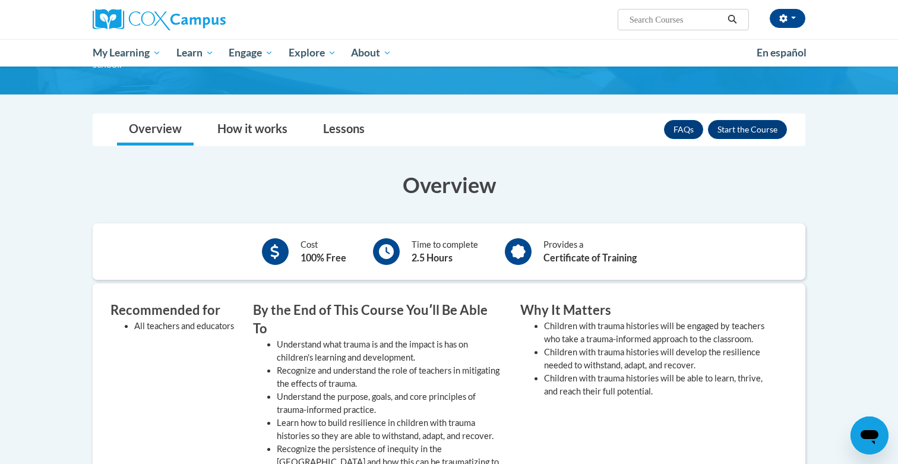
scroll to position [96, 0]
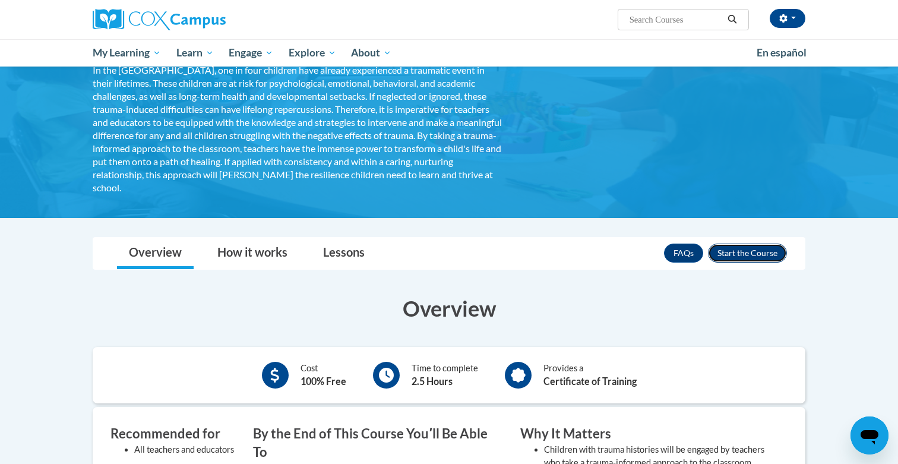
click at [730, 252] on button "Enroll" at bounding box center [747, 252] width 79 height 19
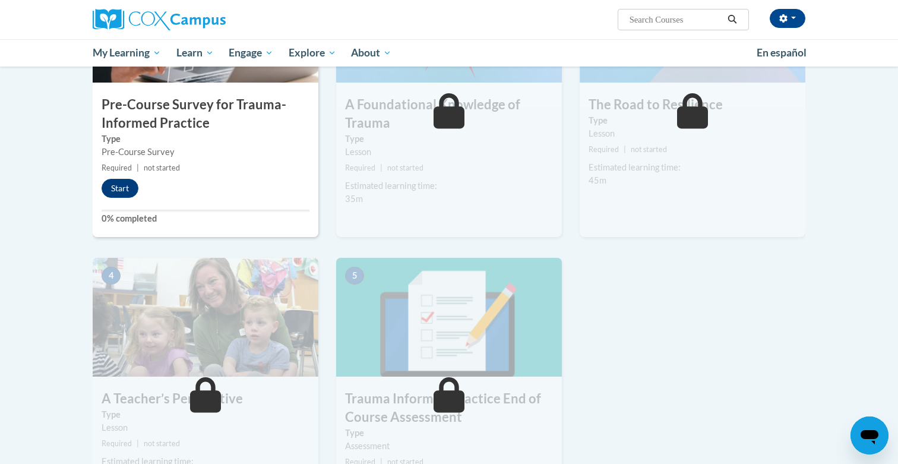
scroll to position [357, 0]
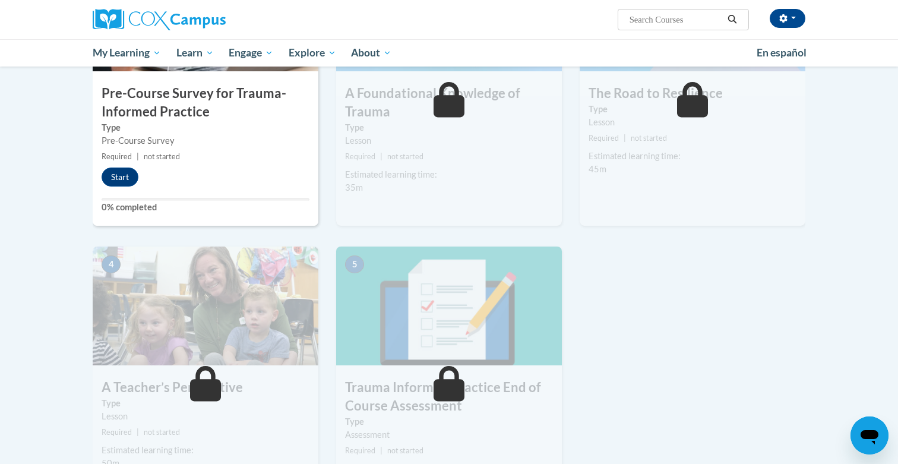
click at [111, 188] on div "1 Pre-Course Survey for Trauma-Informed Practice Type Pre-Course Survey Require…" at bounding box center [206, 88] width 226 height 273
click at [115, 182] on button "Start" at bounding box center [120, 176] width 37 height 19
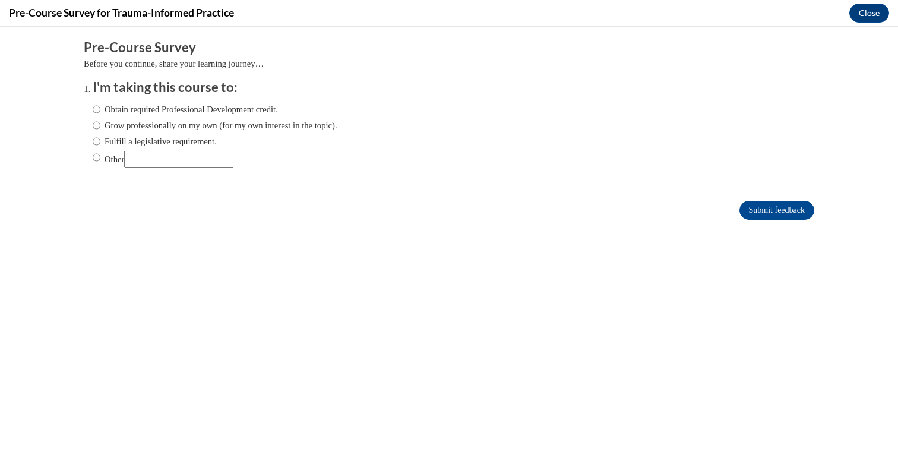
scroll to position [0, 0]
click at [179, 106] on label "Obtain required Professional Development credit." at bounding box center [185, 109] width 185 height 13
click at [100, 106] on input "Obtain required Professional Development credit." at bounding box center [97, 109] width 8 height 13
radio input "true"
click at [756, 201] on input "Submit feedback" at bounding box center [776, 210] width 75 height 19
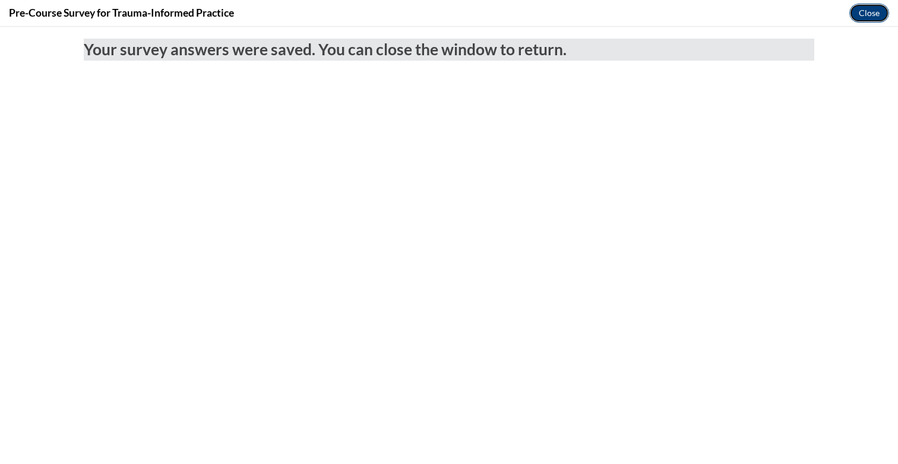
click at [868, 12] on button "Close" at bounding box center [869, 13] width 40 height 19
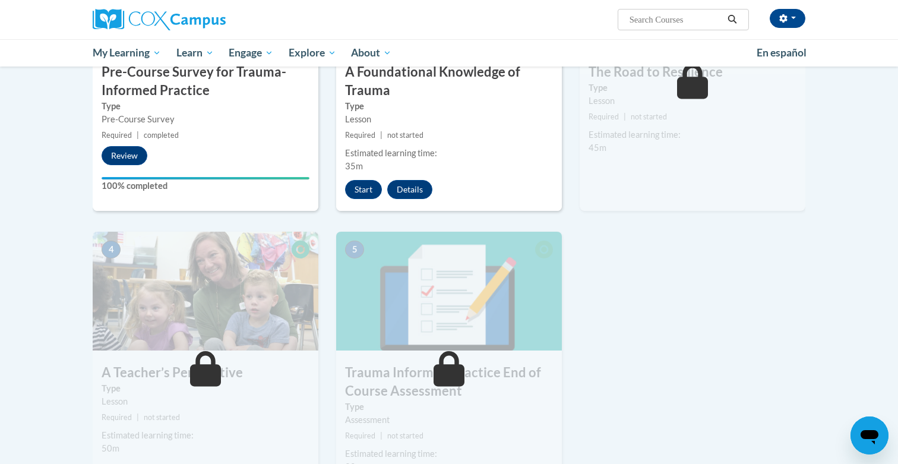
scroll to position [371, 0]
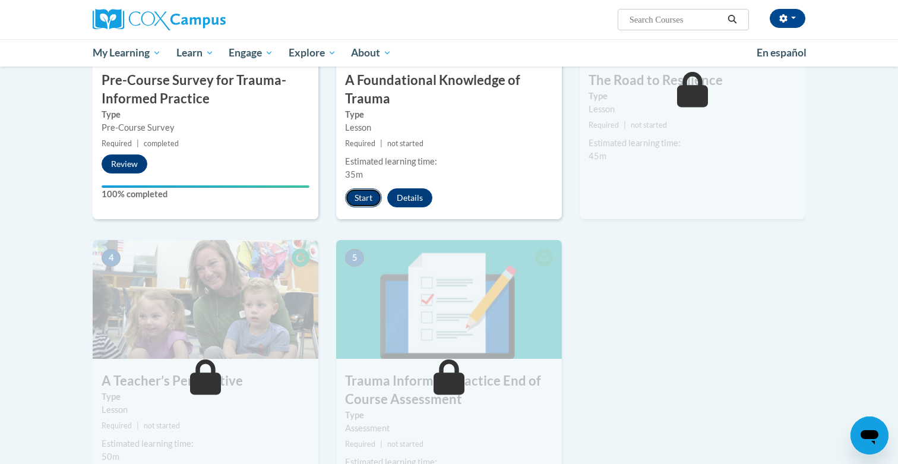
click at [363, 191] on button "Start" at bounding box center [363, 197] width 37 height 19
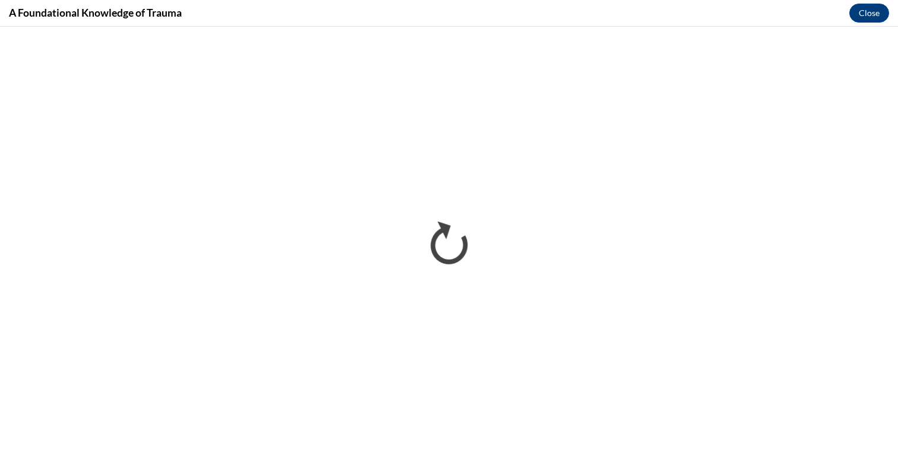
scroll to position [0, 0]
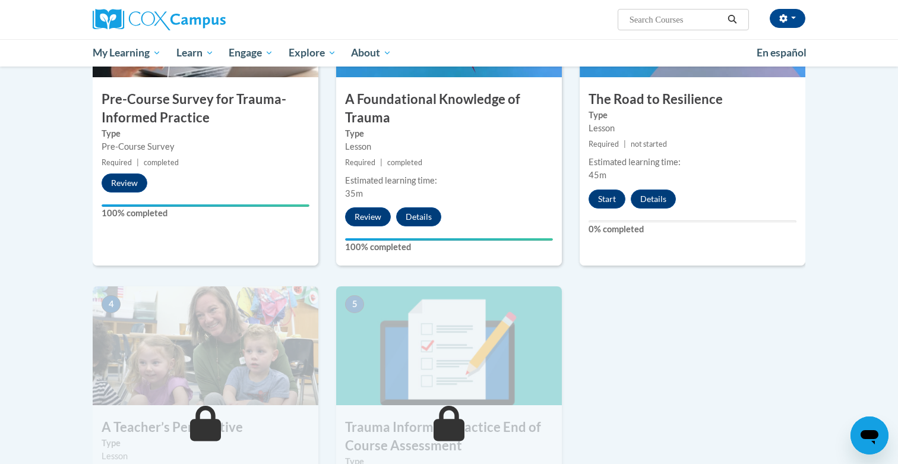
scroll to position [344, 0]
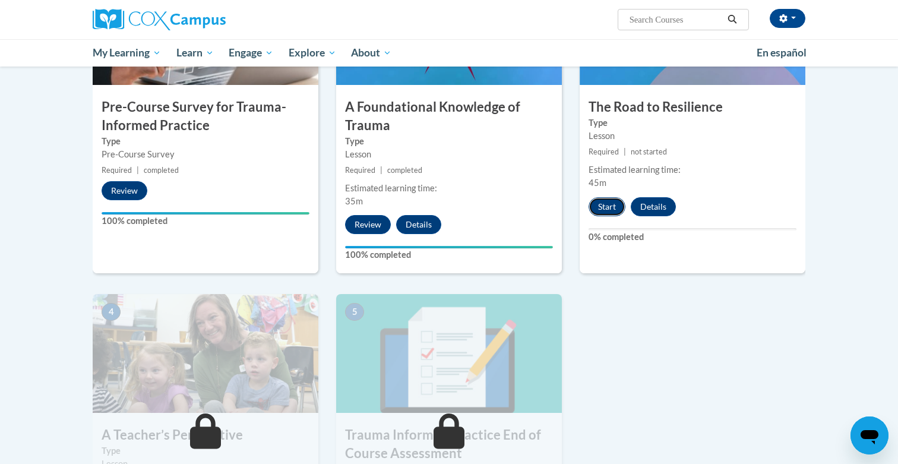
click at [619, 205] on button "Start" at bounding box center [606, 206] width 37 height 19
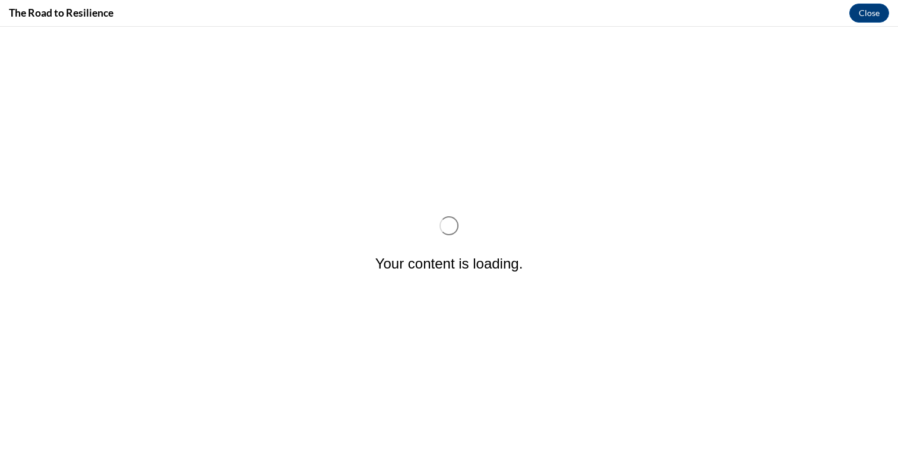
scroll to position [0, 0]
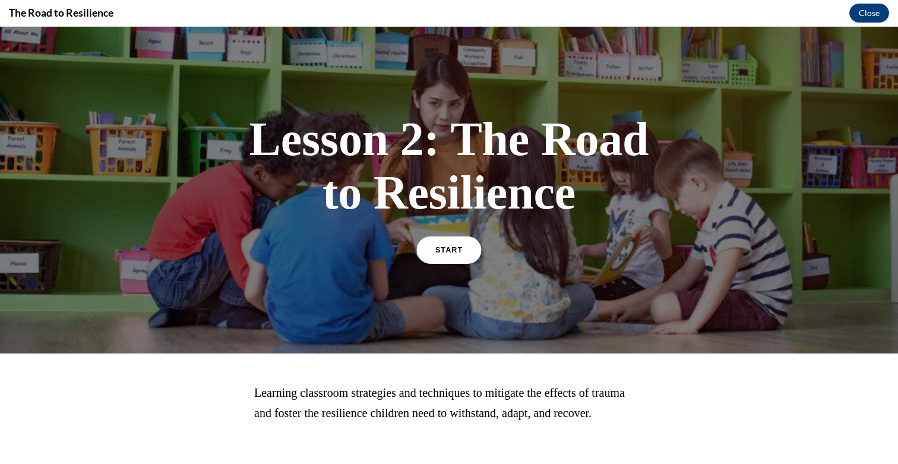
click at [448, 251] on span "START" at bounding box center [448, 250] width 27 height 9
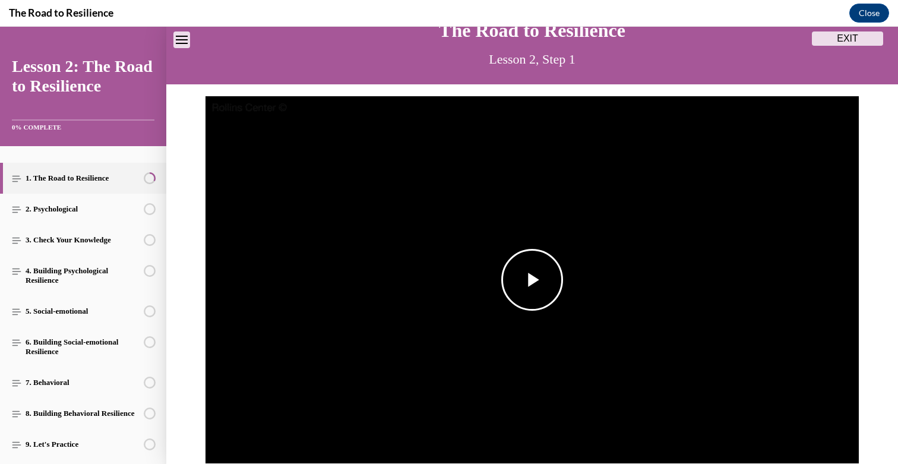
scroll to position [83, 0]
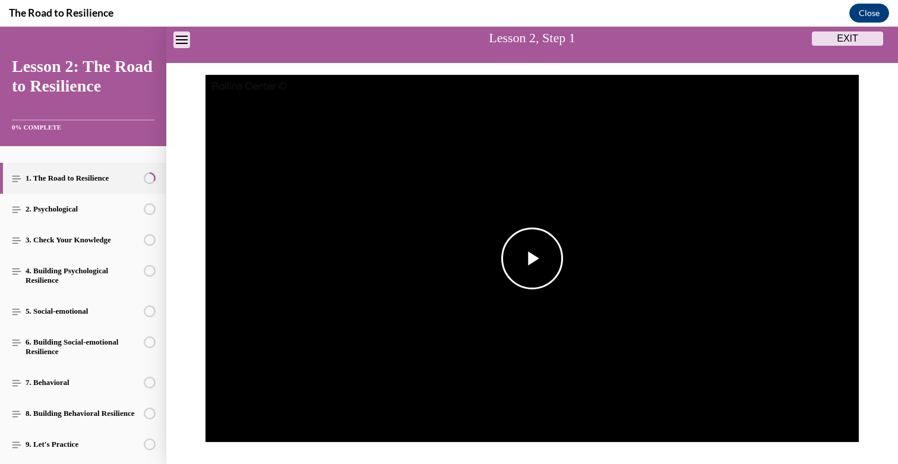
click at [492, 229] on img "Video player" at bounding box center [531, 259] width 653 height 368
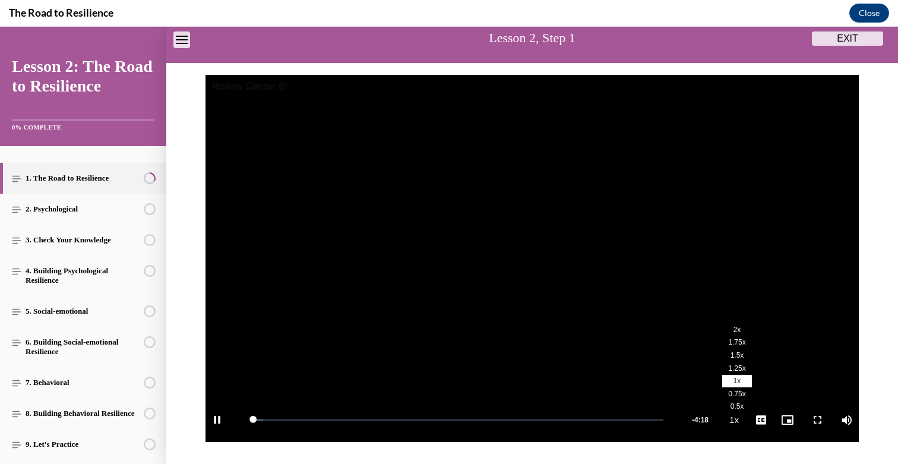
click at [739, 330] on span "2x" at bounding box center [737, 329] width 8 height 8
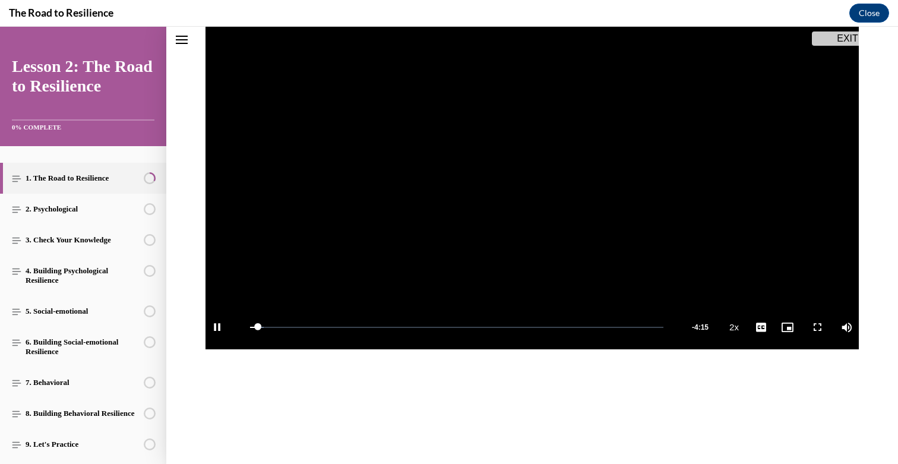
scroll to position [201, 0]
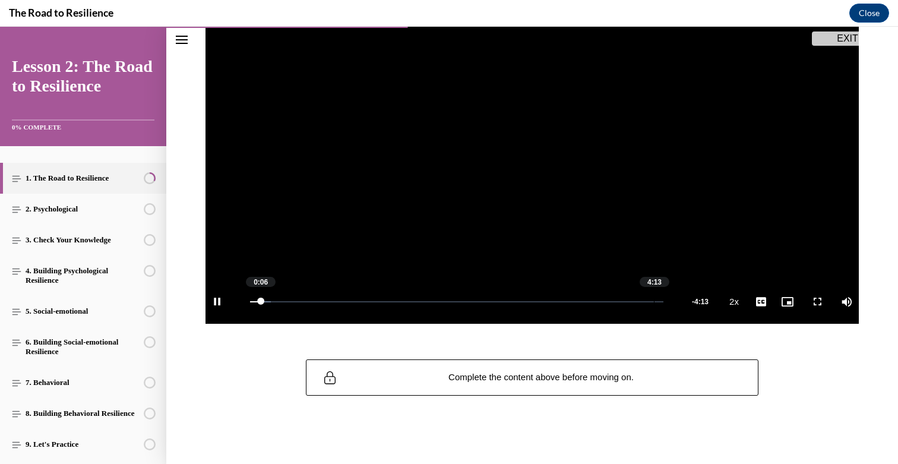
click at [653, 300] on div "Loaded : 4.96% 4:13 0:06" at bounding box center [456, 301] width 425 height 45
click at [658, 302] on div "4:15" at bounding box center [658, 301] width 1 height 1
click at [532, 140] on span "Video player" at bounding box center [532, 140] width 0 height 0
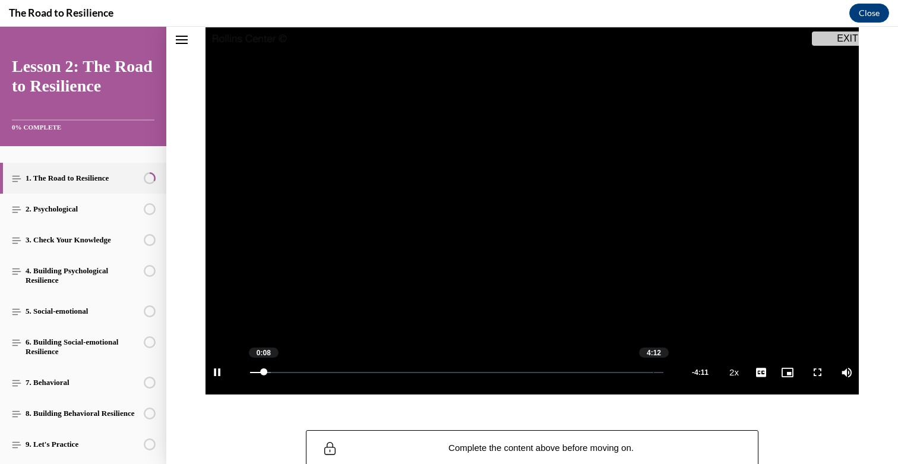
click at [653, 373] on div "Loaded : 4.96% 4:12 0:08" at bounding box center [456, 372] width 425 height 45
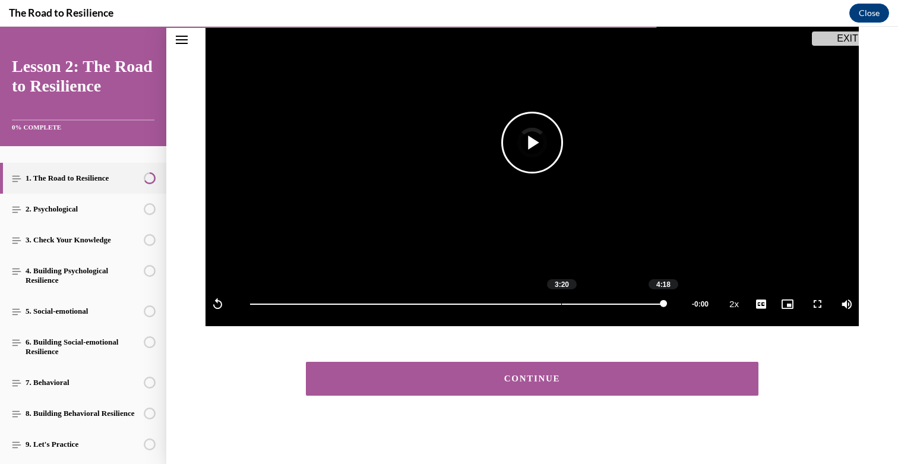
scroll to position [198, 0]
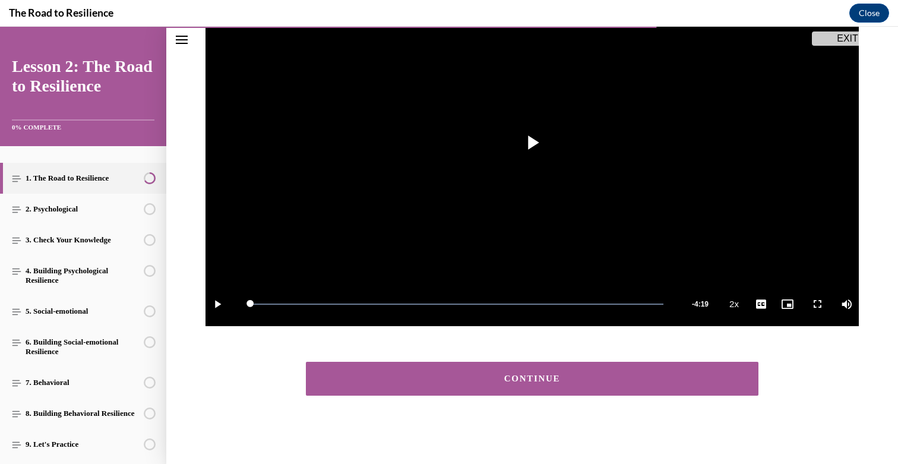
click at [541, 366] on button "CONTINUE" at bounding box center [532, 379] width 452 height 34
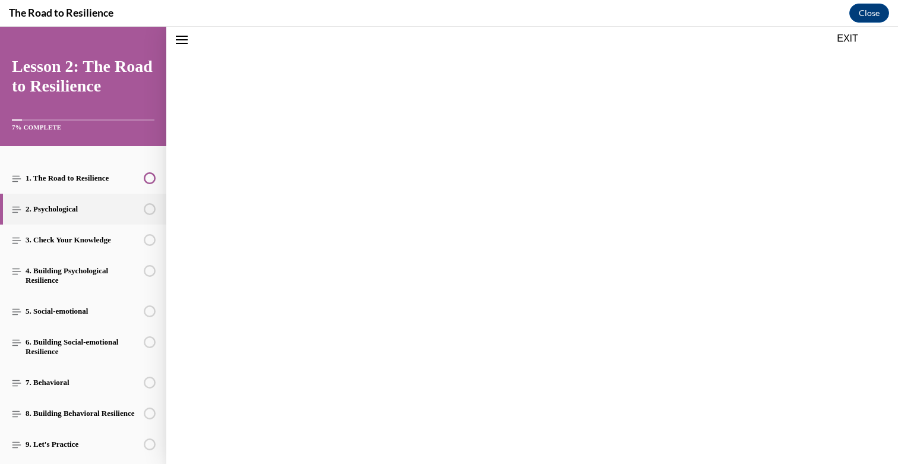
scroll to position [162, 0]
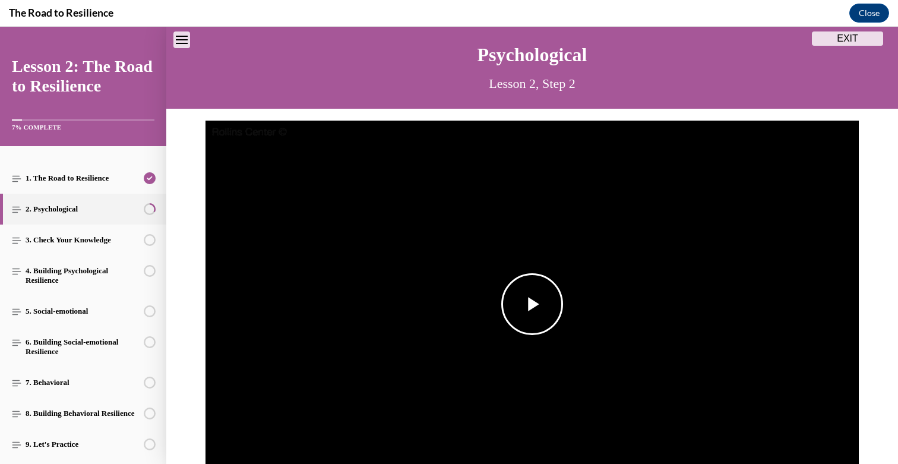
click at [514, 270] on img "Video player" at bounding box center [531, 305] width 653 height 368
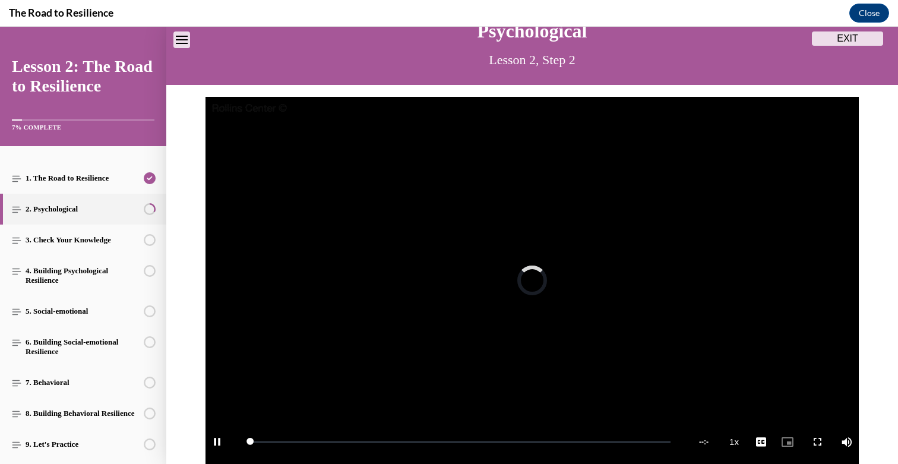
scroll to position [201, 0]
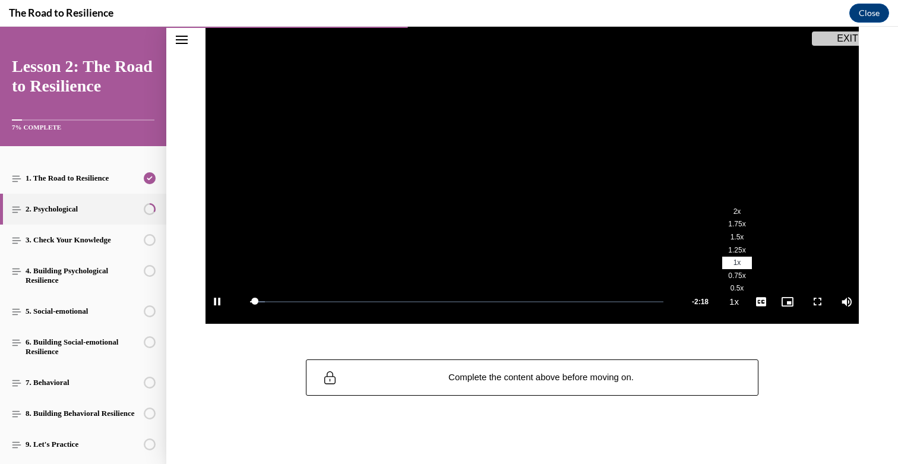
click at [736, 211] on span "2x" at bounding box center [737, 211] width 8 height 8
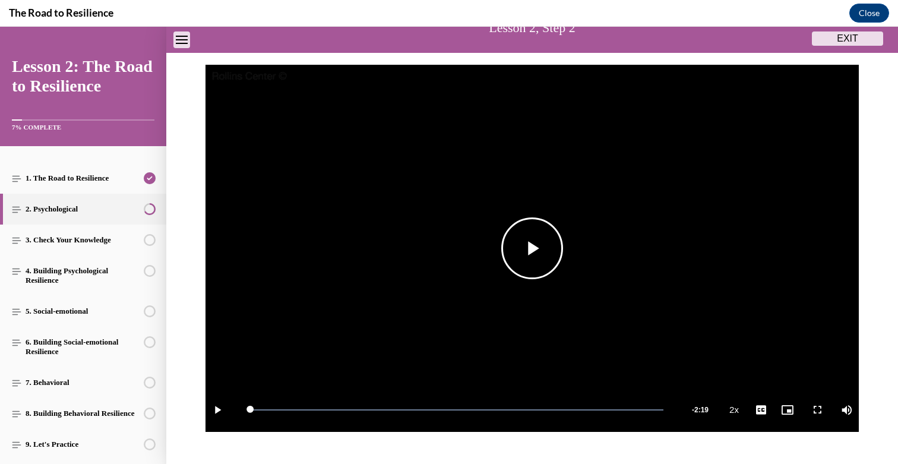
scroll to position [198, 0]
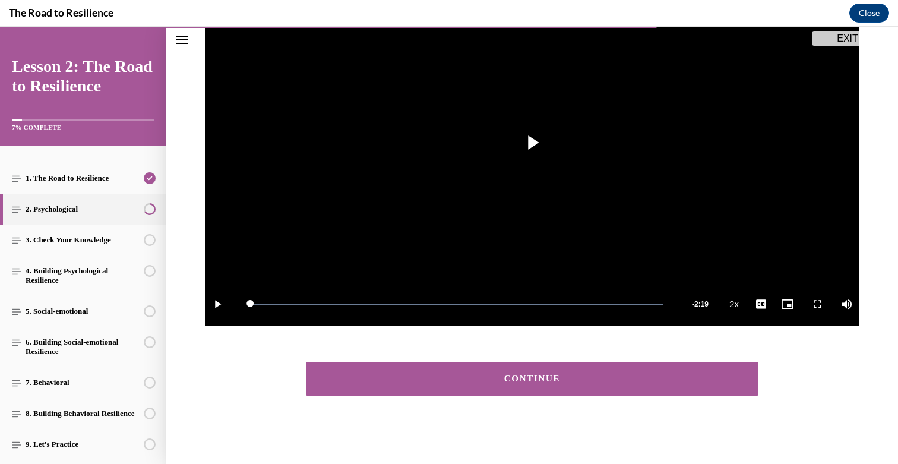
click at [610, 382] on div "CONTINUE" at bounding box center [532, 378] width 416 height 9
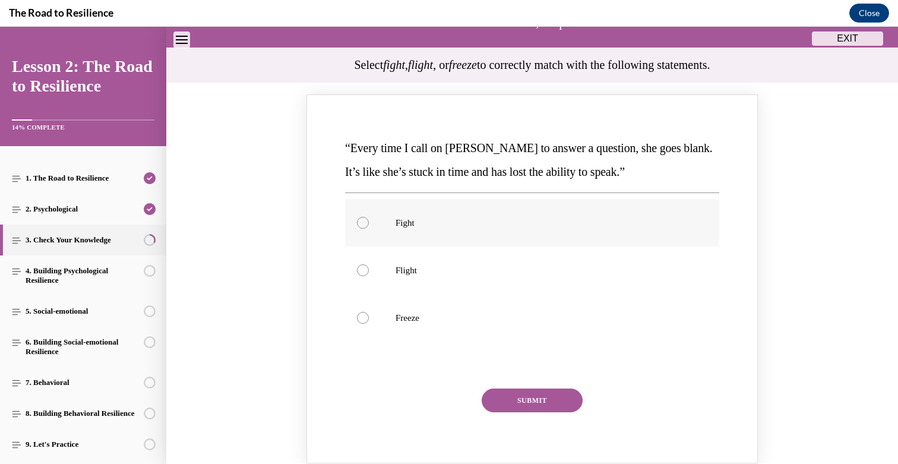
scroll to position [138, 0]
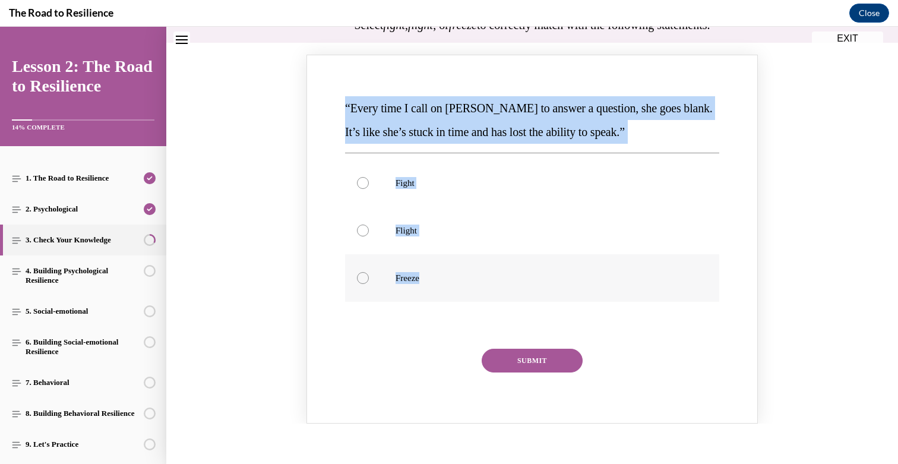
drag, startPoint x: 346, startPoint y: 107, endPoint x: 445, endPoint y: 286, distance: 203.6
click at [445, 286] on div "“Every time I call on [PERSON_NAME] to answer a question, she goes blank. It’s …" at bounding box center [532, 242] width 379 height 296
copy div "“Every time I call on [PERSON_NAME] to answer a question, she goes blank. It’s …"
click at [441, 272] on p "Freeze" at bounding box center [542, 278] width 294 height 12
click at [369, 272] on input "Freeze" at bounding box center [363, 278] width 12 height 12
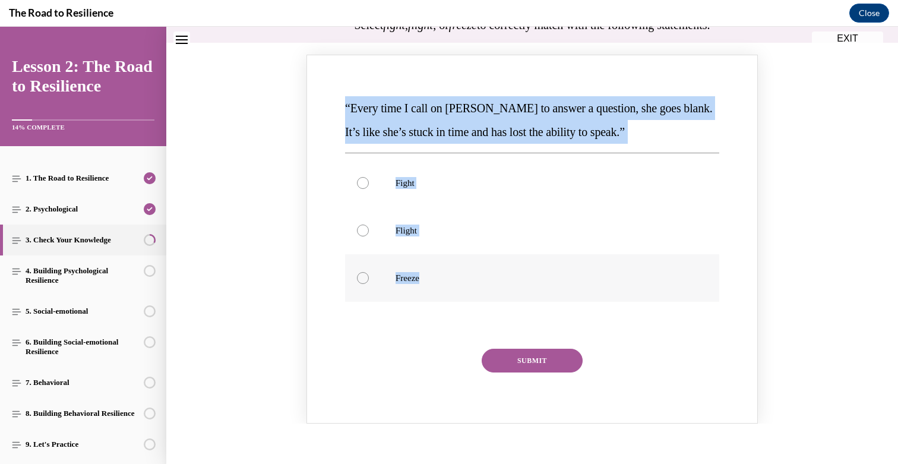
radio input "true"
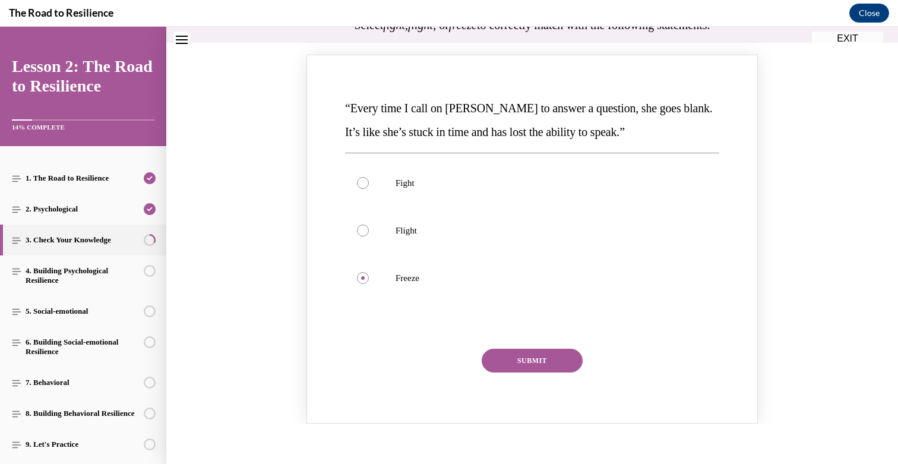
click at [537, 361] on button "SUBMIT" at bounding box center [532, 361] width 101 height 24
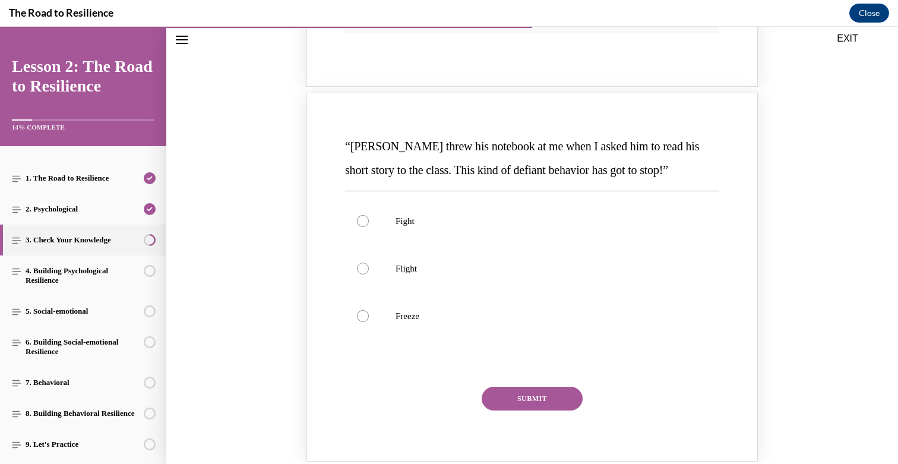
scroll to position [623, 0]
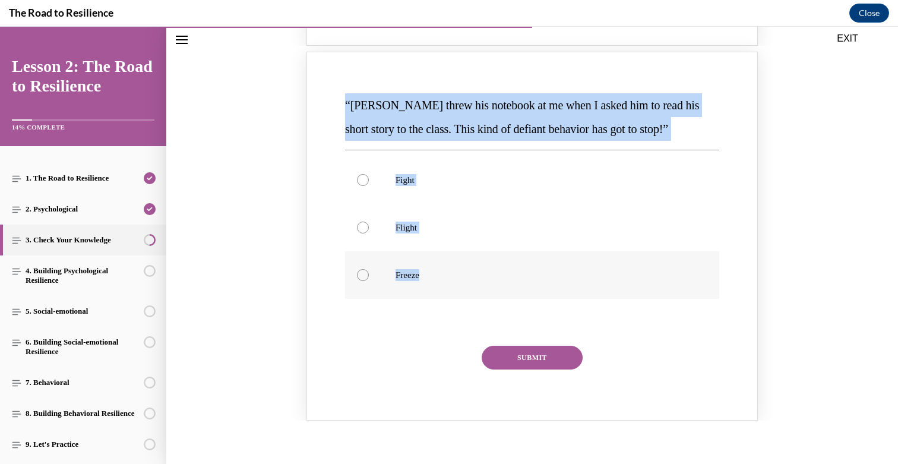
drag, startPoint x: 344, startPoint y: 100, endPoint x: 454, endPoint y: 271, distance: 203.2
click at [454, 271] on div "“[PERSON_NAME] threw his notebook at me when I asked him to read his short stor…" at bounding box center [532, 239] width 379 height 296
copy div "“[PERSON_NAME] threw his notebook at me when I asked him to read his short stor…"
click at [434, 186] on label "Fight" at bounding box center [532, 180] width 374 height 48
click at [369, 186] on input "Fight" at bounding box center [363, 180] width 12 height 12
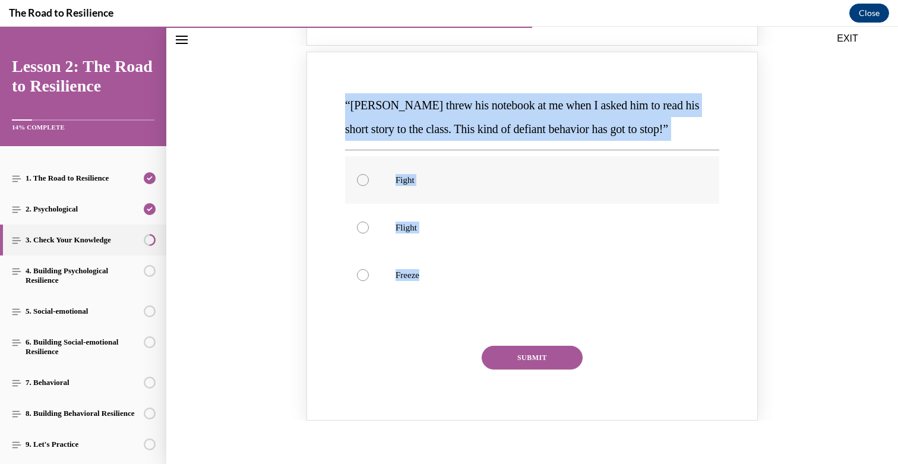
radio input "true"
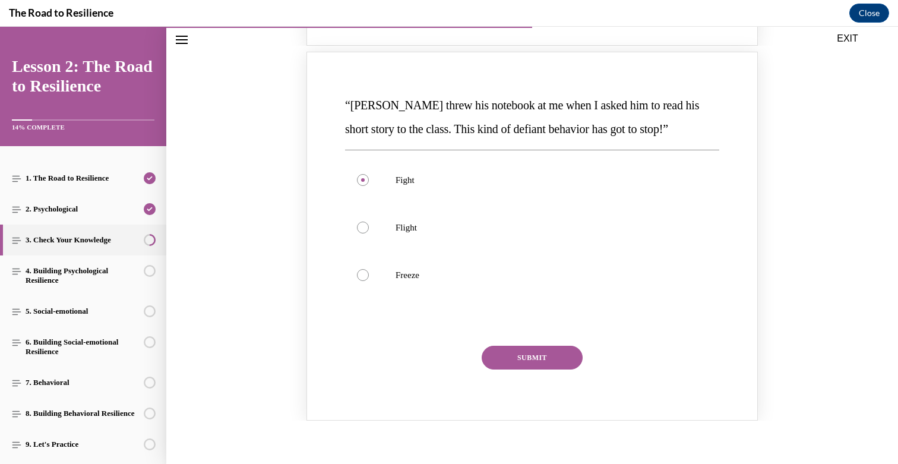
click at [511, 343] on div "“[PERSON_NAME] threw his notebook at me when I asked him to read his short stor…" at bounding box center [532, 239] width 379 height 296
click at [514, 352] on button "SUBMIT" at bounding box center [532, 358] width 101 height 24
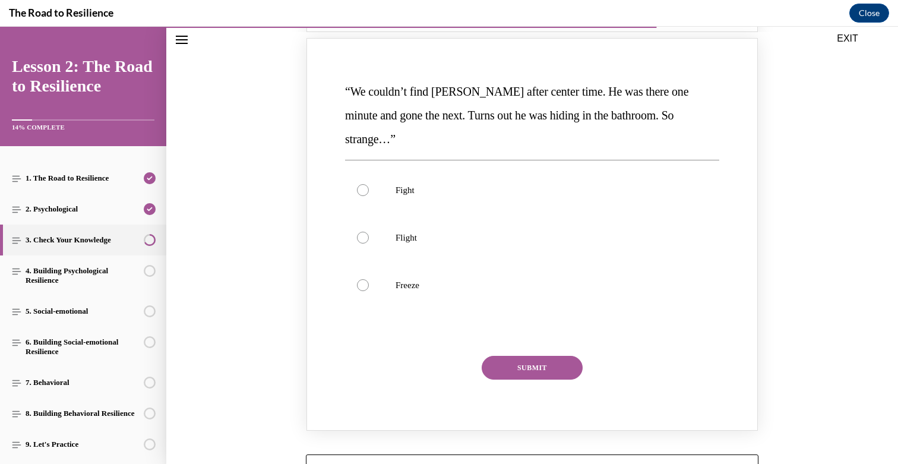
scroll to position [1142, 0]
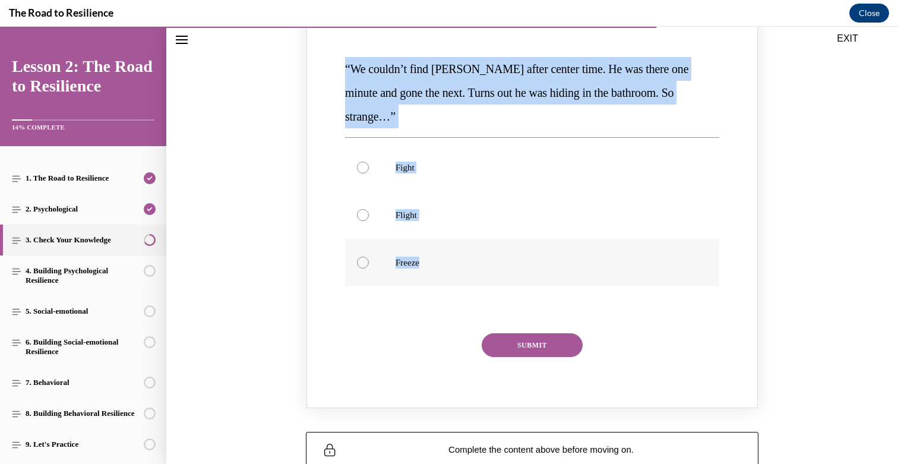
drag, startPoint x: 345, startPoint y: 67, endPoint x: 432, endPoint y: 238, distance: 192.0
click at [432, 238] on div "“We couldn’t find [PERSON_NAME] after center time. He was there one minute and …" at bounding box center [532, 215] width 379 height 320
copy div "“We couldn’t find [PERSON_NAME] after center time. He was there one minute and …"
click at [437, 209] on p "Flight" at bounding box center [542, 215] width 294 height 12
click at [369, 209] on input "Flight" at bounding box center [363, 215] width 12 height 12
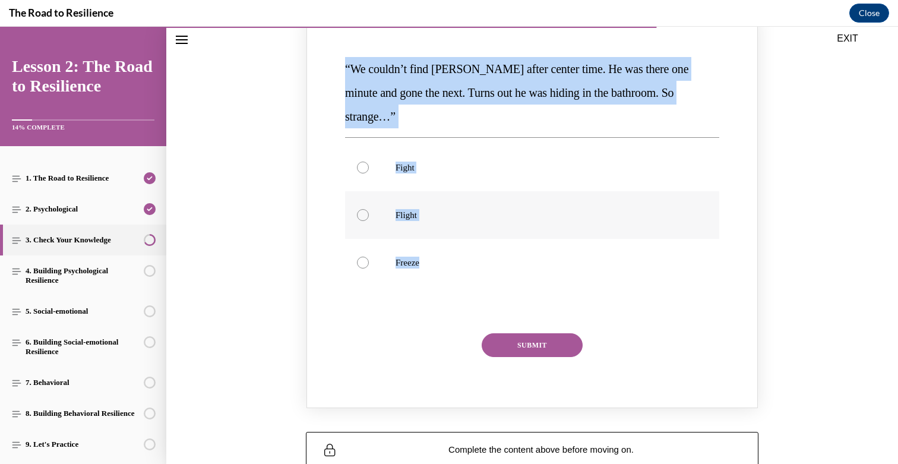
radio input "true"
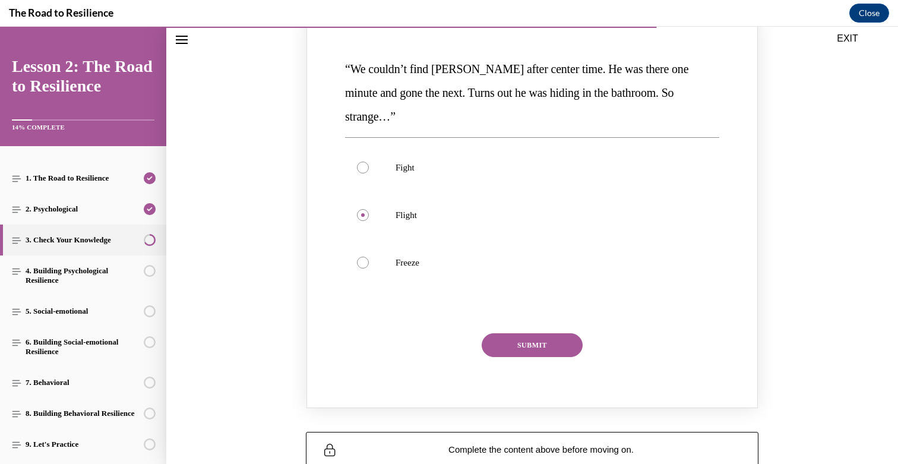
click at [534, 333] on button "SUBMIT" at bounding box center [532, 345] width 101 height 24
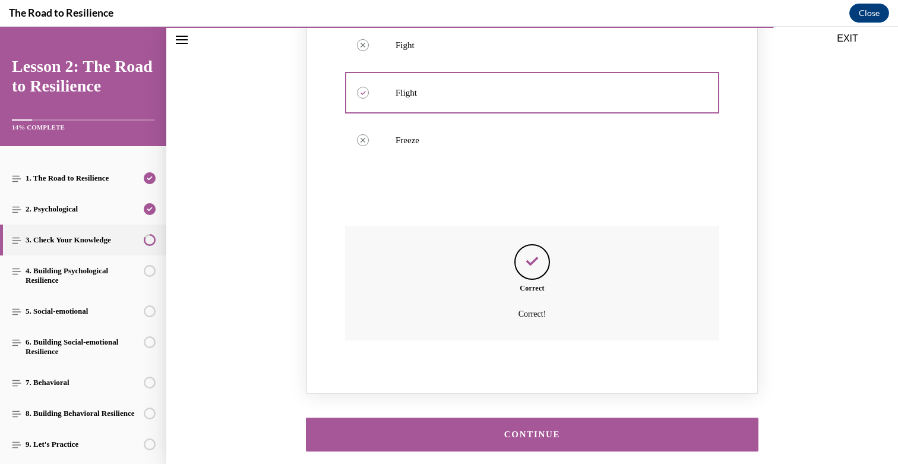
scroll to position [1296, 0]
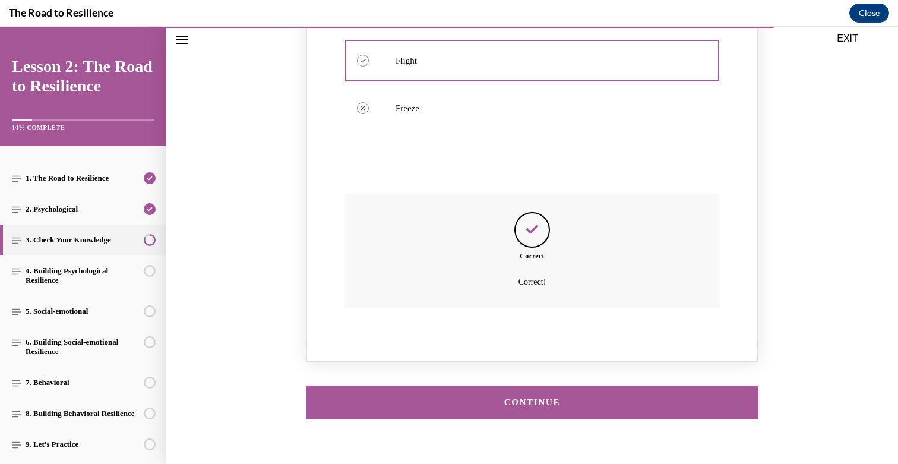
click at [574, 385] on button "CONTINUE" at bounding box center [532, 402] width 452 height 34
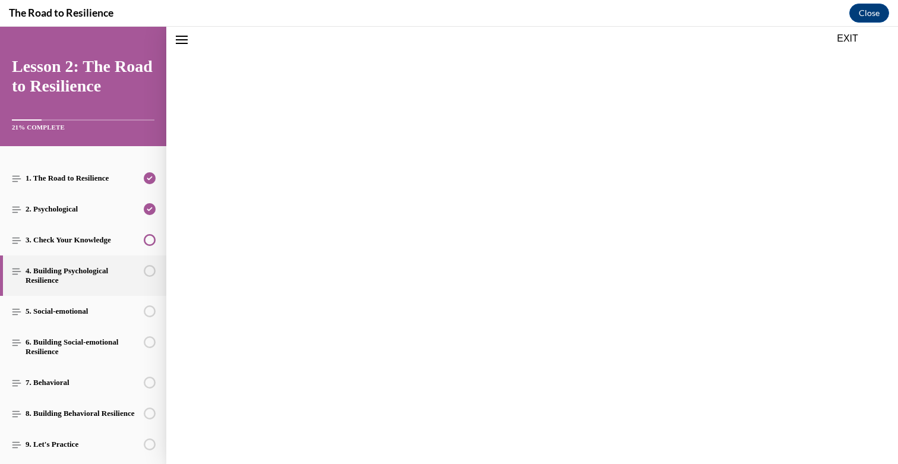
scroll to position [1260, 0]
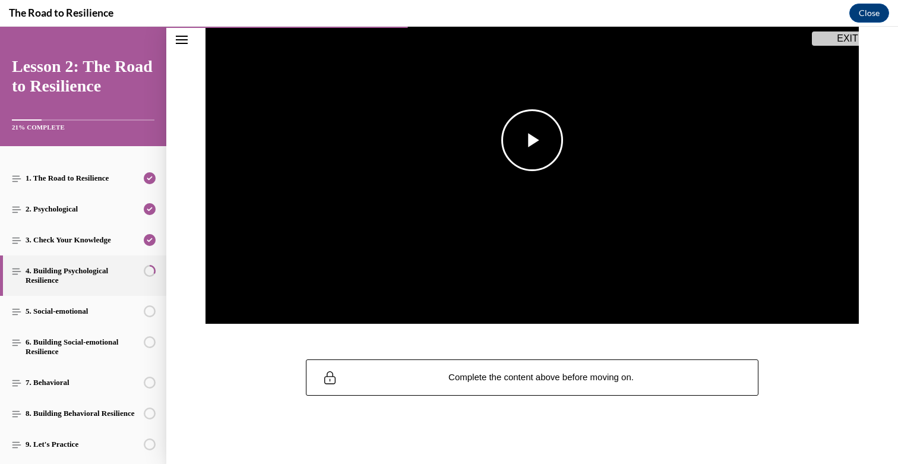
click at [566, 168] on img "Video player" at bounding box center [531, 141] width 653 height 368
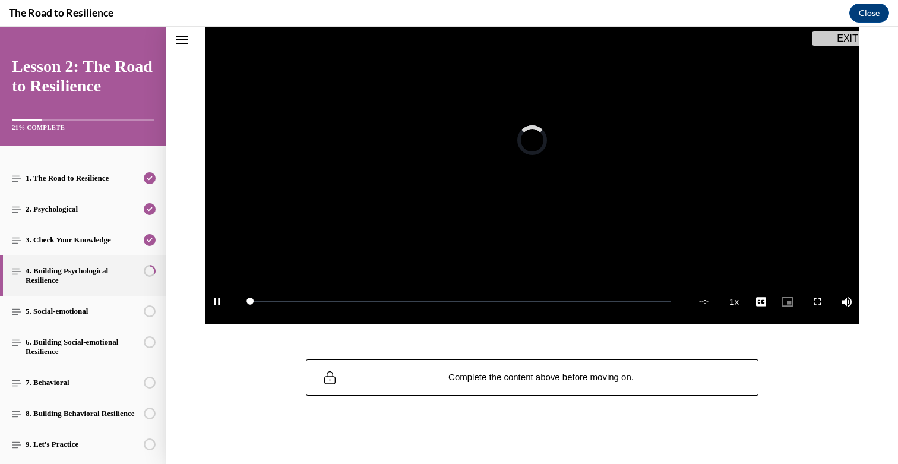
scroll to position [130, 0]
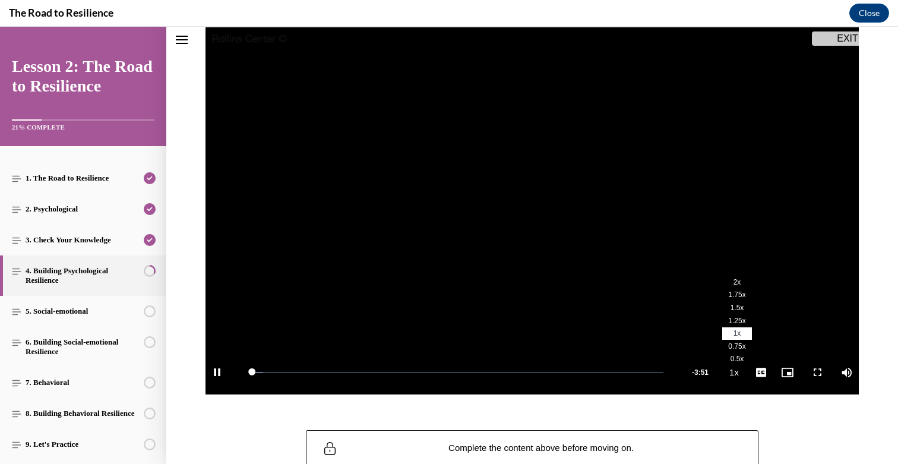
click at [740, 283] on span "2x" at bounding box center [737, 282] width 8 height 8
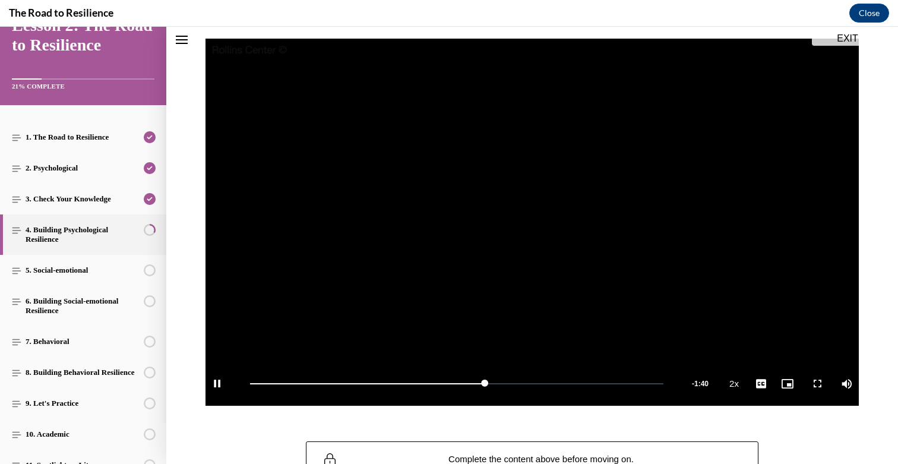
scroll to position [124, 0]
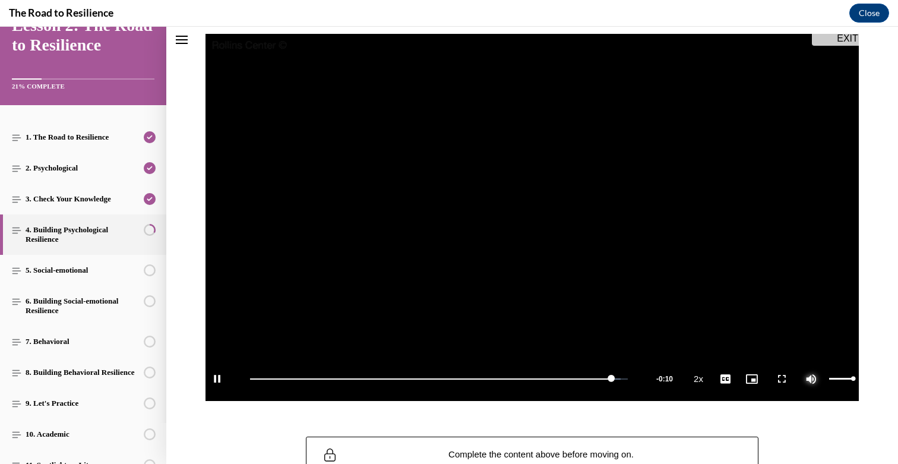
click at [812, 379] on span "Video player" at bounding box center [811, 379] width 24 height 0
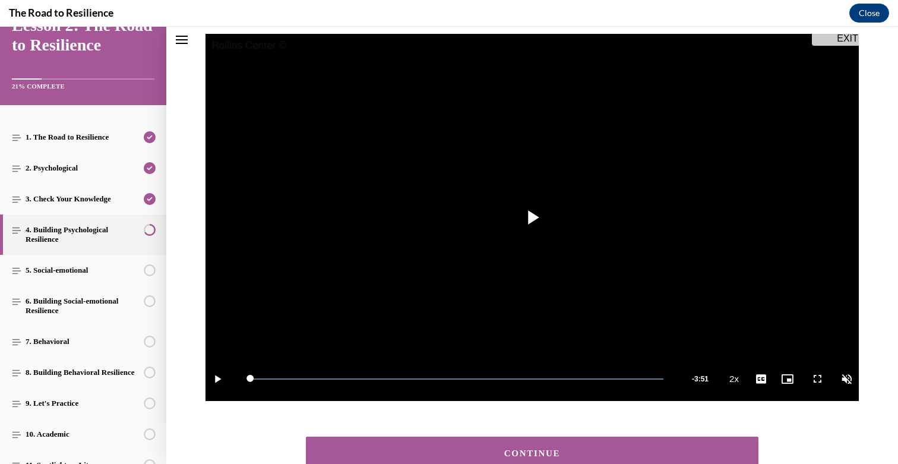
click at [606, 451] on div "CONTINUE" at bounding box center [532, 453] width 416 height 9
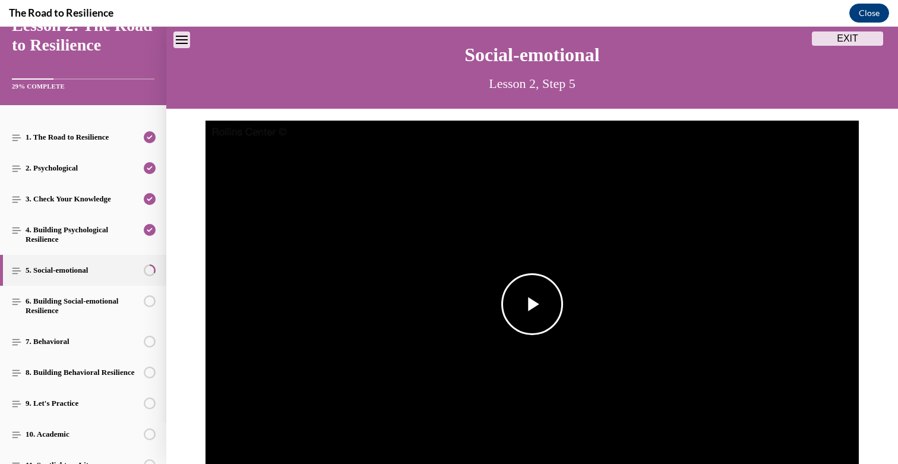
click at [553, 244] on img "Video player" at bounding box center [531, 305] width 653 height 368
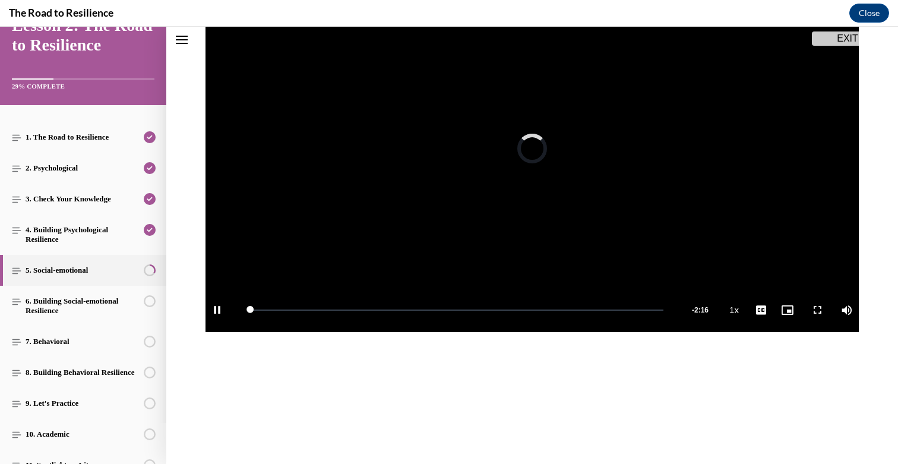
scroll to position [201, 0]
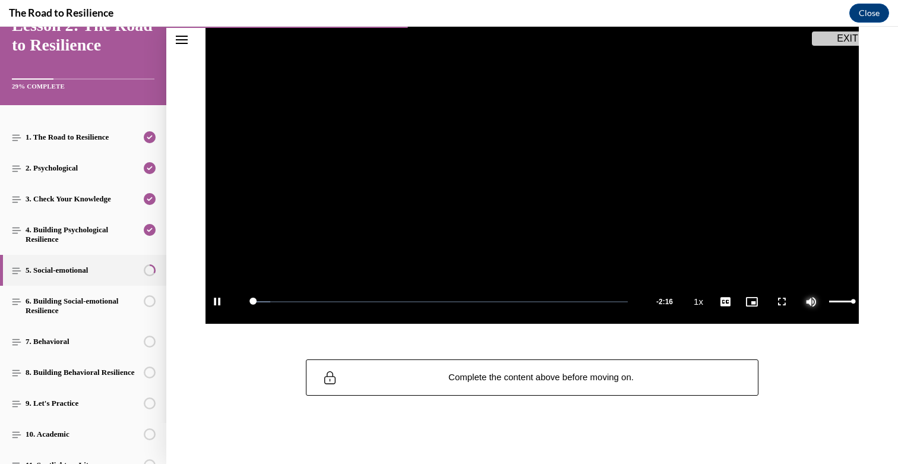
click at [814, 302] on span "Video player" at bounding box center [811, 302] width 24 height 0
click at [736, 213] on span "2x" at bounding box center [737, 211] width 8 height 8
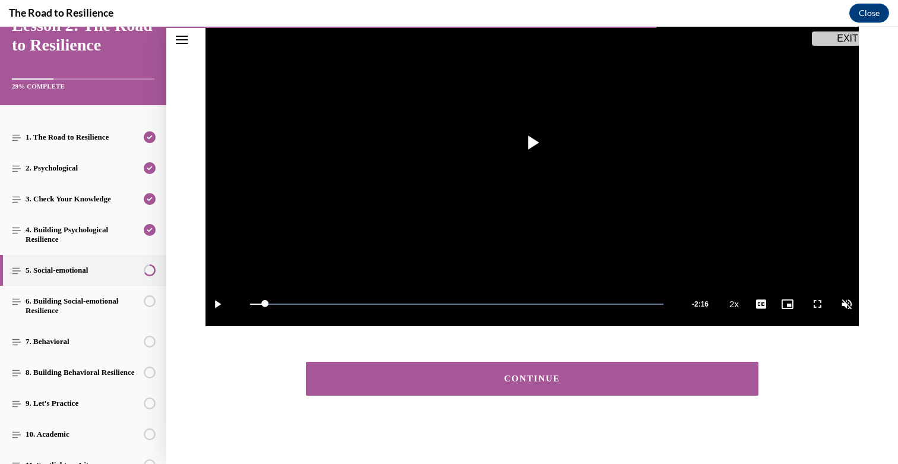
scroll to position [198, 0]
click at [469, 357] on div "CONTINUE" at bounding box center [532, 379] width 732 height 58
click at [464, 370] on button "CONTINUE" at bounding box center [532, 379] width 452 height 34
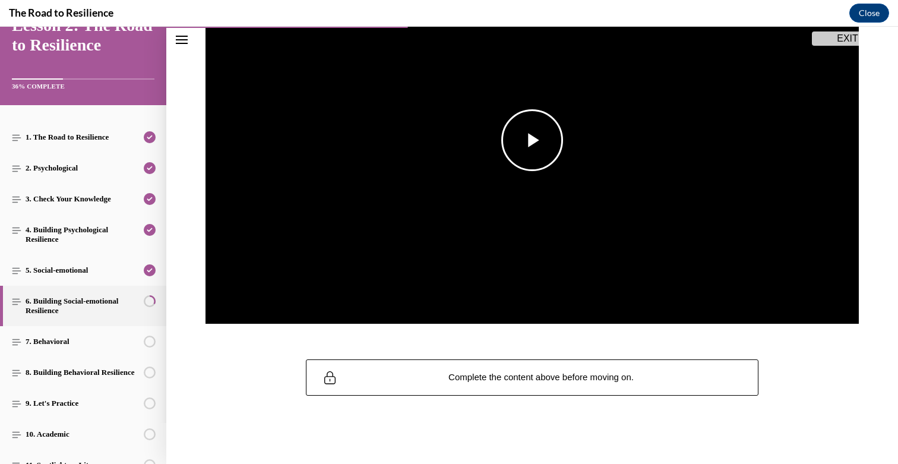
click at [532, 140] on span "Video player" at bounding box center [532, 140] width 0 height 0
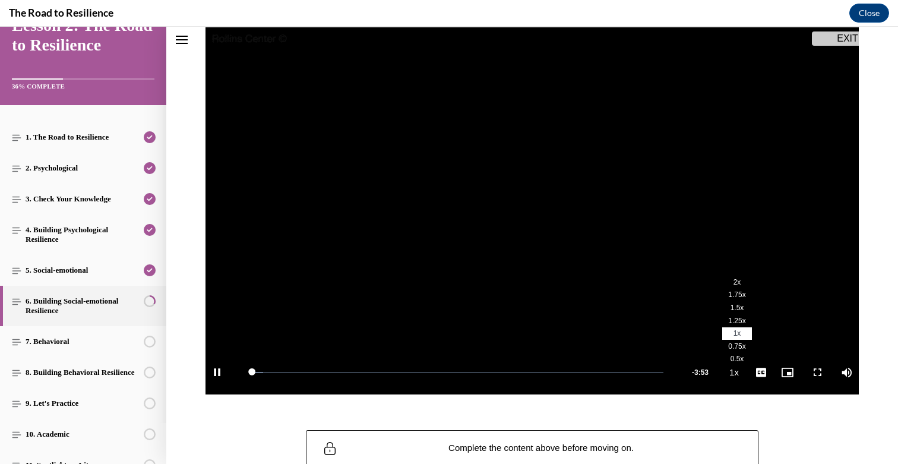
click at [737, 285] on span "2x" at bounding box center [737, 282] width 8 height 8
click at [816, 372] on span "Video player" at bounding box center [811, 372] width 24 height 0
click at [812, 416] on div "Video Player is loading. Play Video Pause Loaded : 26.13% 0:29 Remaining Time -…" at bounding box center [532, 216] width 732 height 403
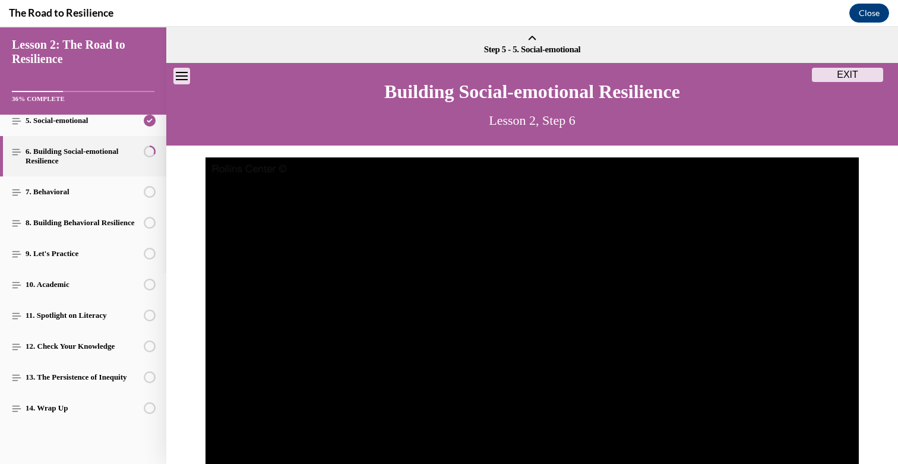
scroll to position [201, 0]
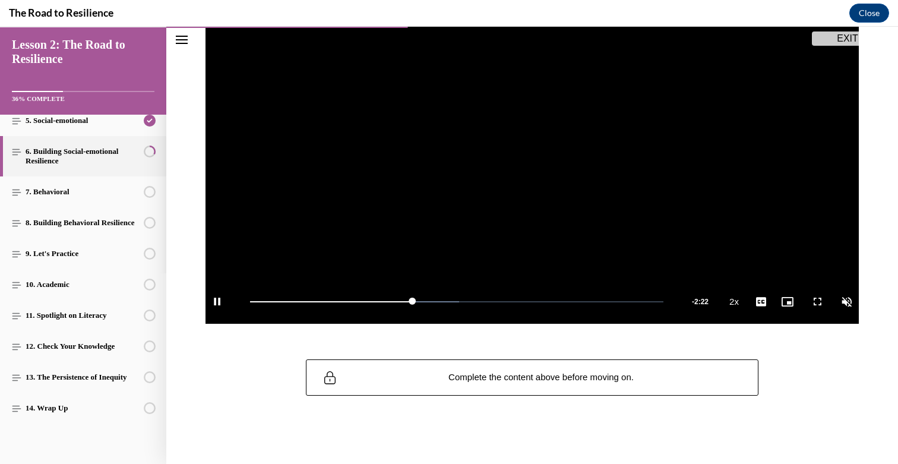
click at [240, 371] on div "Complete the content above before moving on." at bounding box center [532, 377] width 618 height 36
